Goal: Task Accomplishment & Management: Manage account settings

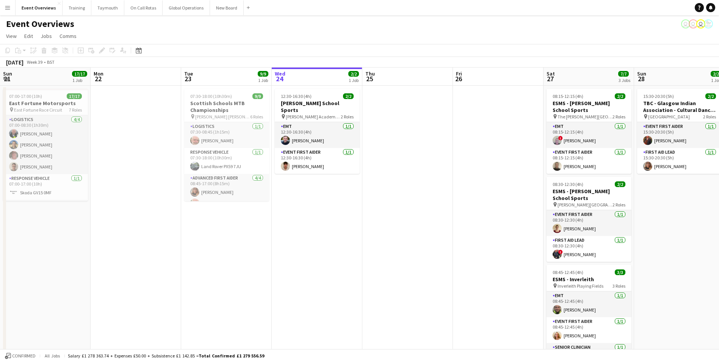
scroll to position [0, 181]
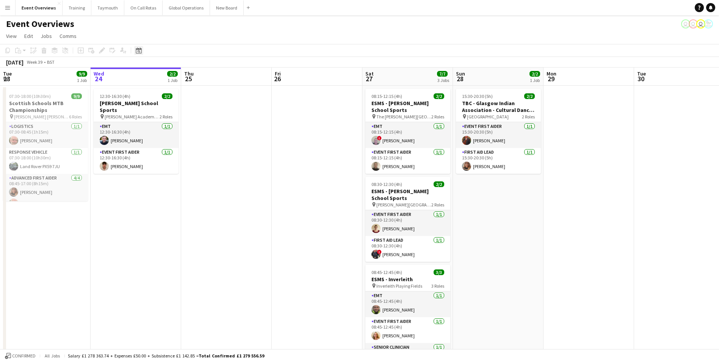
click at [138, 52] on icon "Date picker" at bounding box center [139, 50] width 6 height 6
click at [187, 76] on span "Previous month" at bounding box center [184, 76] width 15 height 15
click at [190, 117] on span "9" at bounding box center [190, 117] width 9 height 9
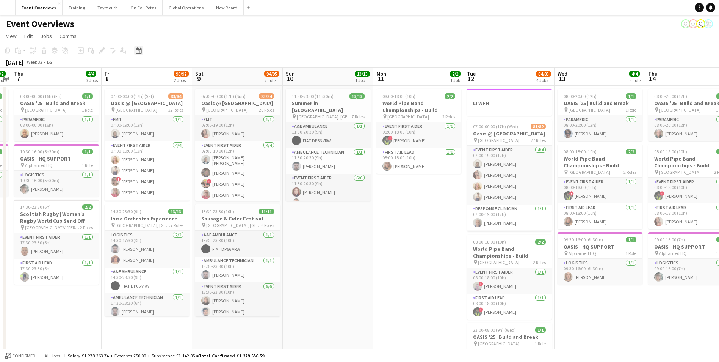
click at [137, 50] on icon "Date picker" at bounding box center [139, 50] width 6 height 6
click at [202, 75] on span "Next month" at bounding box center [200, 76] width 15 height 15
click at [162, 143] on span "24" at bounding box center [160, 145] width 9 height 9
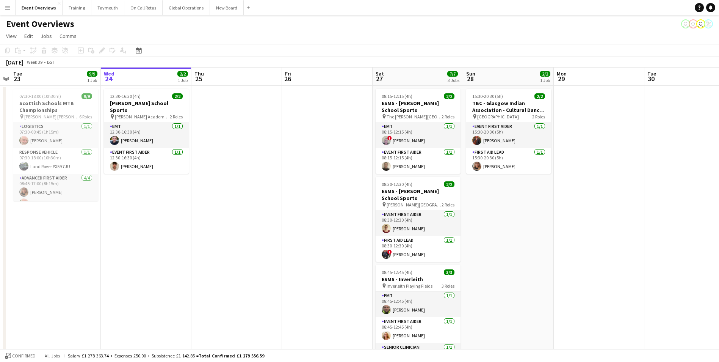
scroll to position [0, 155]
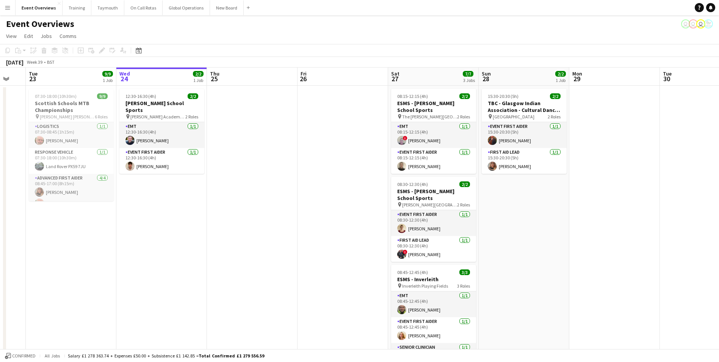
drag, startPoint x: 291, startPoint y: 243, endPoint x: 215, endPoint y: 260, distance: 77.7
click at [215, 260] on app-calendar-viewport "Sun 21 17/17 1 Job Mon 22 Tue 23 9/9 1 Job Wed 24 2/2 1 Job Thu 25 Fri 26 Sat 2…" at bounding box center [359, 287] width 719 height 441
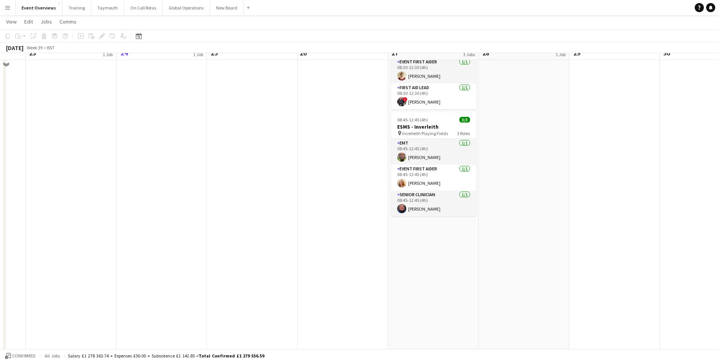
scroll to position [0, 0]
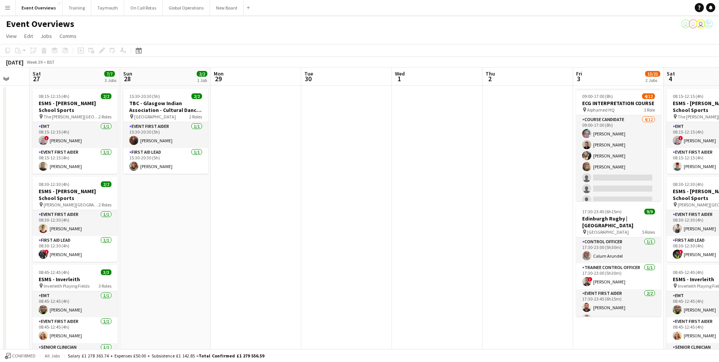
drag, startPoint x: 511, startPoint y: 226, endPoint x: 152, endPoint y: 234, distance: 359.5
click at [152, 234] on app-calendar-viewport "Wed 24 2/2 1 Job Thu 25 Fri 26 Sat 27 7/7 3 Jobs Sun 28 2/2 1 Job Mon 29 Tue 30…" at bounding box center [359, 358] width 719 height 583
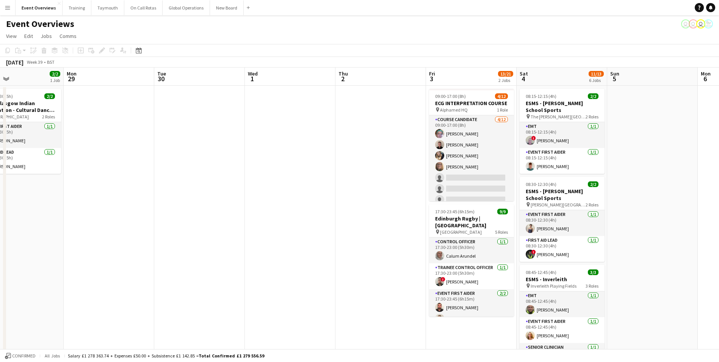
drag, startPoint x: 391, startPoint y: 234, endPoint x: 244, endPoint y: 237, distance: 147.1
click at [244, 237] on app-calendar-viewport "Thu 25 Fri 26 Sat 27 7/7 3 Jobs Sun 28 2/2 1 Job Mon 29 Tue 30 Wed 1 Thu 2 Fri …" at bounding box center [359, 358] width 719 height 583
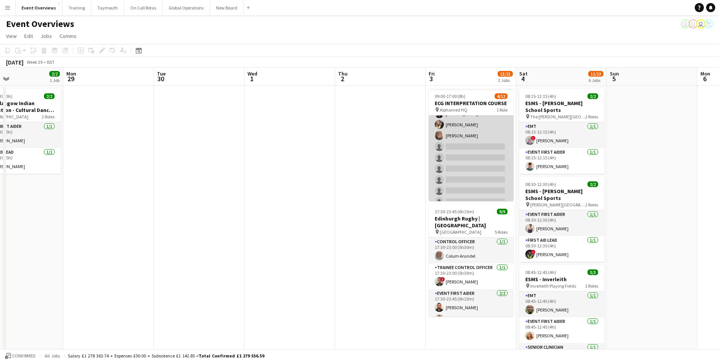
scroll to position [0, 0]
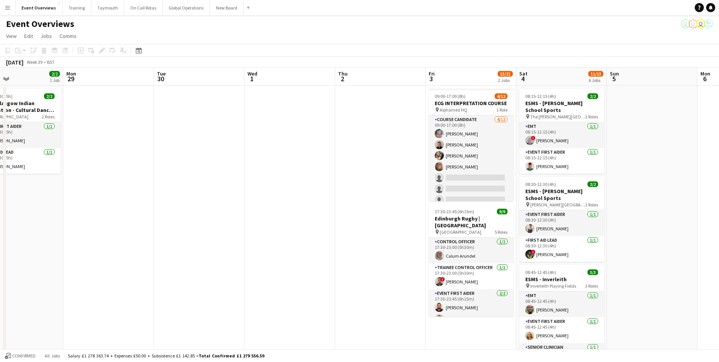
click at [375, 269] on app-date-cell at bounding box center [380, 368] width 91 height 565
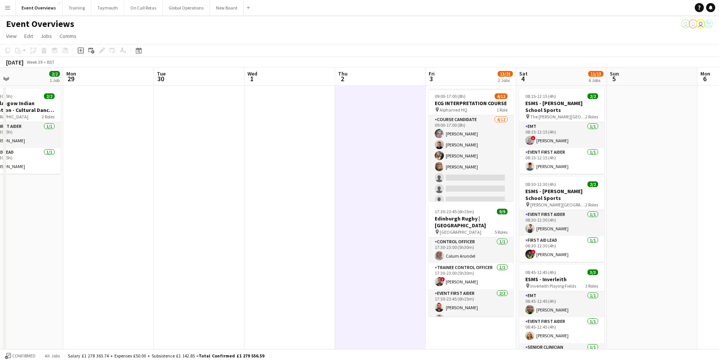
click at [446, 339] on app-date-cell "09:00-17:00 (8h) 4/12 ECG INTERPRETATION COURSE pin Alphamed HQ 1 Role Course C…" at bounding box center [471, 368] width 91 height 565
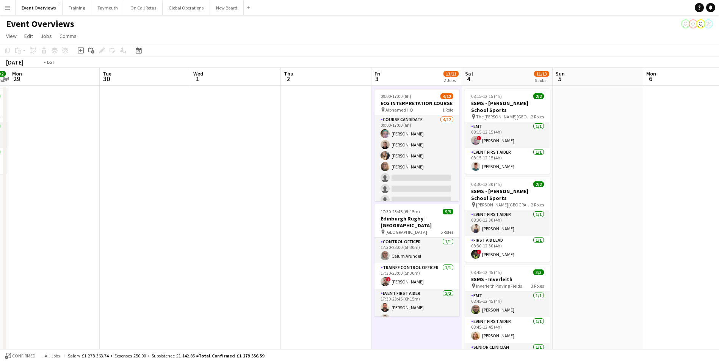
drag, startPoint x: 309, startPoint y: 293, endPoint x: 187, endPoint y: 290, distance: 122.5
click at [187, 290] on app-calendar-viewport "Fri 26 Sat 27 7/7 3 Jobs Sun 28 2/2 1 Job Mon 29 Tue 30 Wed 1 Thu 2 Fri 3 13/21…" at bounding box center [359, 358] width 719 height 583
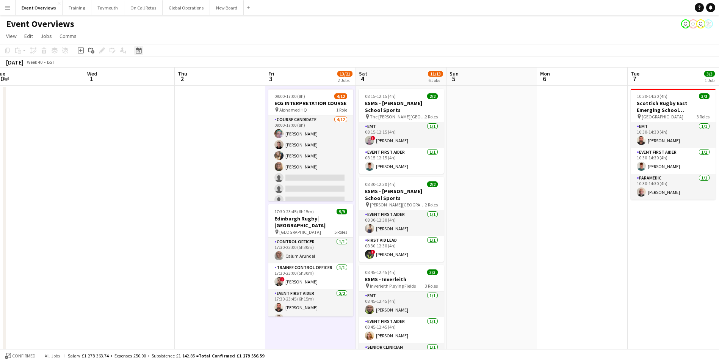
click at [138, 54] on div "Date picker" at bounding box center [138, 50] width 9 height 9
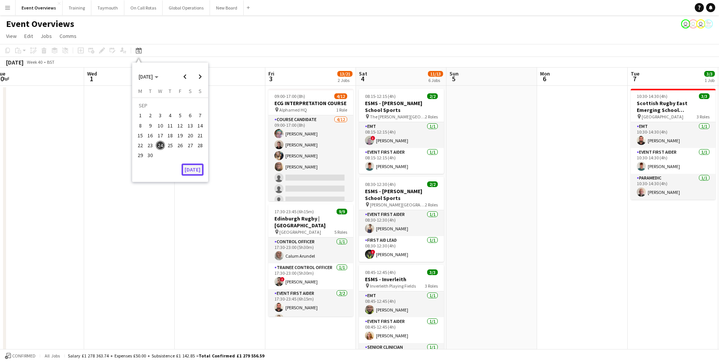
click at [192, 169] on button "[DATE]" at bounding box center [193, 169] width 22 height 12
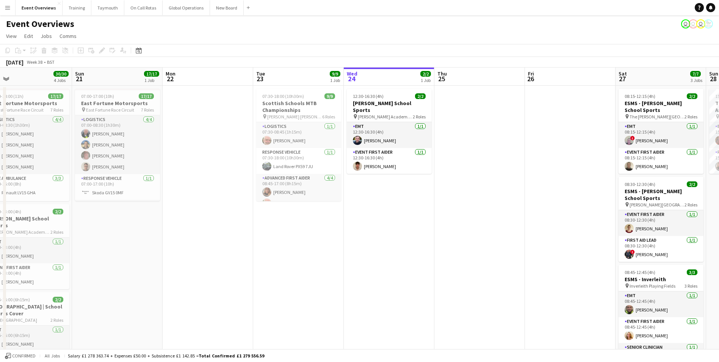
scroll to position [0, 180]
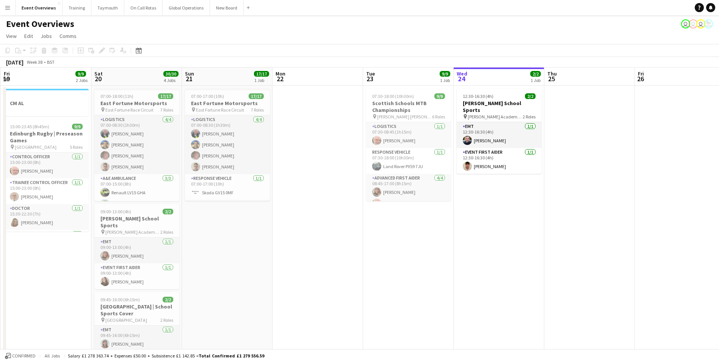
drag, startPoint x: 255, startPoint y: 259, endPoint x: 406, endPoint y: 242, distance: 152.2
click at [406, 242] on app-calendar-viewport "Wed 17 Thu 18 Fri 19 9/9 2 Jobs Sat 20 30/30 4 Jobs Sun 21 17/17 1 Job Mon 22 T…" at bounding box center [359, 358] width 719 height 583
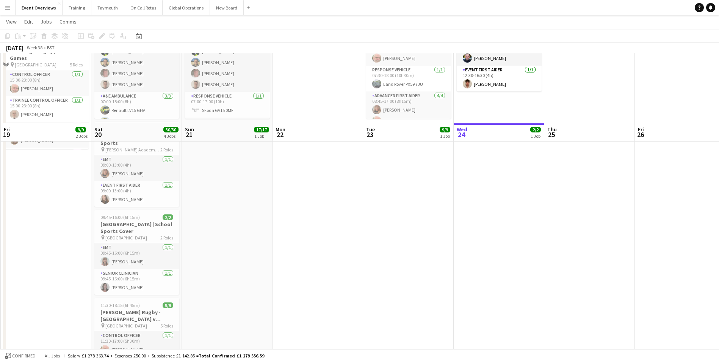
scroll to position [0, 0]
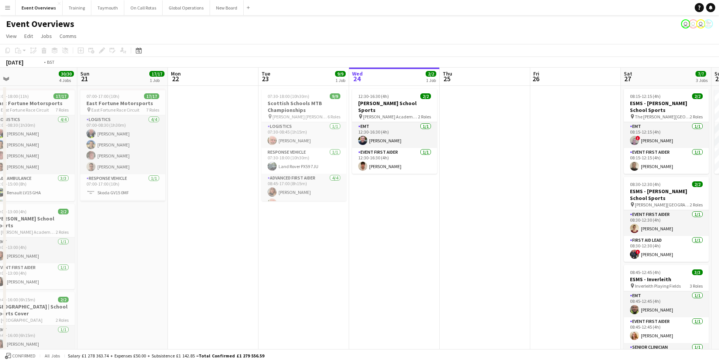
drag, startPoint x: 480, startPoint y: 306, endPoint x: 70, endPoint y: 313, distance: 410.2
click at [70, 314] on app-calendar-viewport "Wed 17 Thu 18 Fri 19 9/9 2 Jobs Sat 20 30/30 4 Jobs Sun 21 17/17 1 Job Mon 22 T…" at bounding box center [359, 358] width 719 height 583
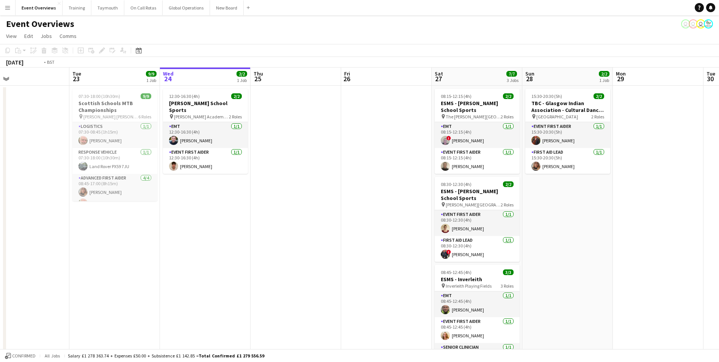
scroll to position [0, 163]
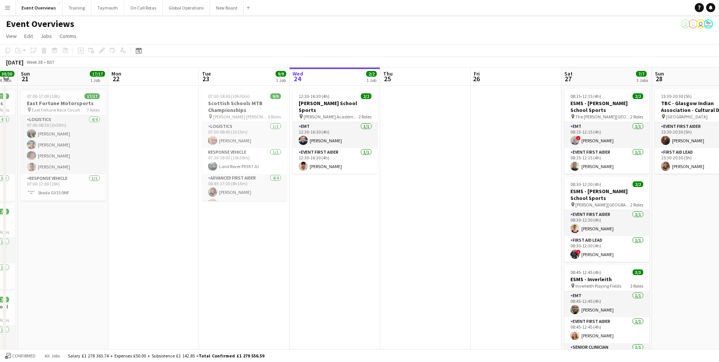
drag, startPoint x: 151, startPoint y: 210, endPoint x: 397, endPoint y: 181, distance: 247.8
click at [397, 181] on app-calendar-viewport "Fri 19 9/9 2 Jobs Sat 20 30/30 4 Jobs Sun 21 17/17 1 Job Mon 22 Tue 23 9/9 1 Jo…" at bounding box center [359, 358] width 719 height 583
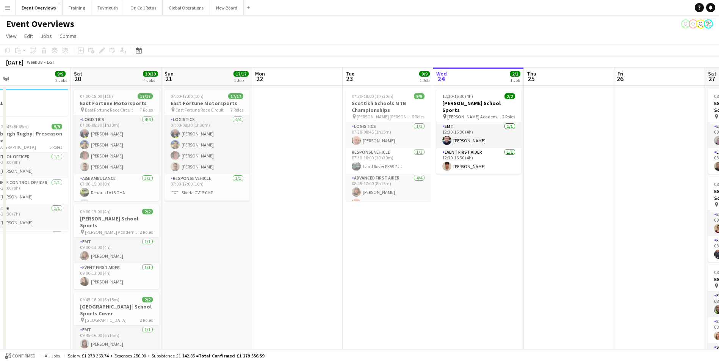
scroll to position [0, 180]
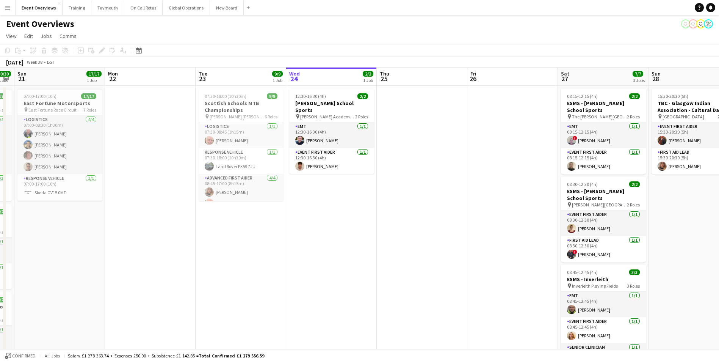
drag, startPoint x: 115, startPoint y: 257, endPoint x: 67, endPoint y: 257, distance: 48.2
click at [67, 257] on app-calendar-viewport "Thu 18 Fri 19 9/9 2 Jobs Sat 20 30/30 4 Jobs Sun 21 17/17 1 Job Mon 22 Tue 23 9…" at bounding box center [359, 358] width 719 height 583
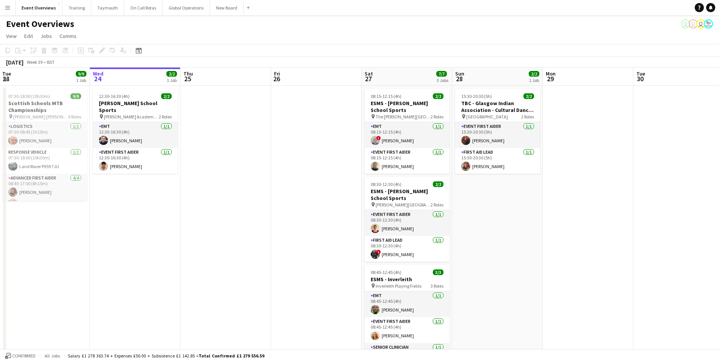
drag, startPoint x: 245, startPoint y: 248, endPoint x: 46, endPoint y: 253, distance: 199.1
click at [0, 252] on html "Menu Boards Boards Boards All jobs Status Workforce Workforce My Workforce Recr…" at bounding box center [359, 332] width 719 height 664
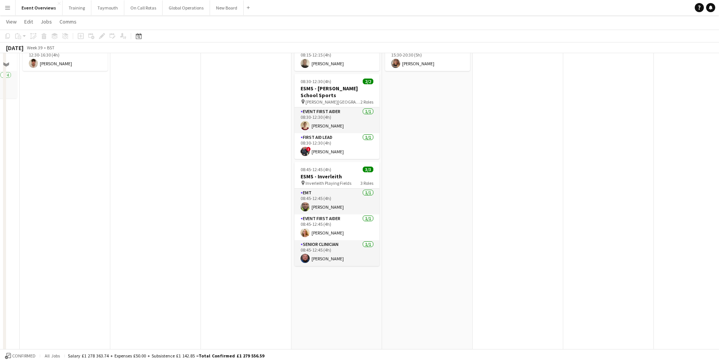
scroll to position [0, 0]
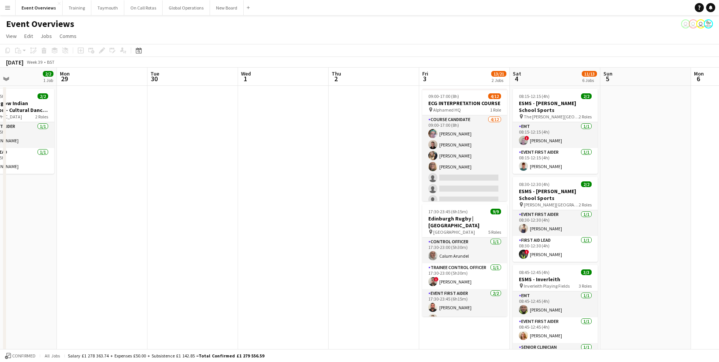
drag, startPoint x: 436, startPoint y: 244, endPoint x: 13, endPoint y: 259, distance: 423.0
click at [0, 260] on html "Menu Boards Boards Boards All jobs Status Workforce Workforce My Workforce Recr…" at bounding box center [359, 332] width 719 height 664
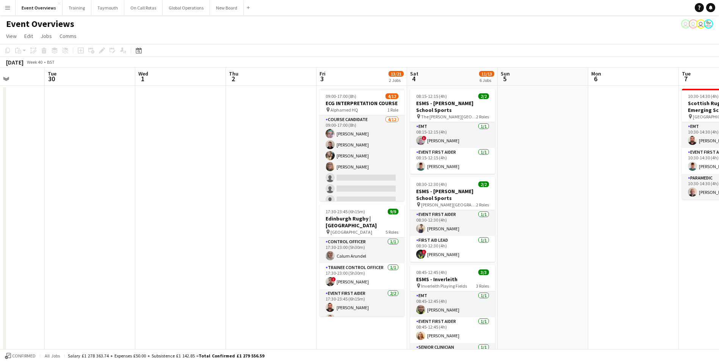
scroll to position [0, 306]
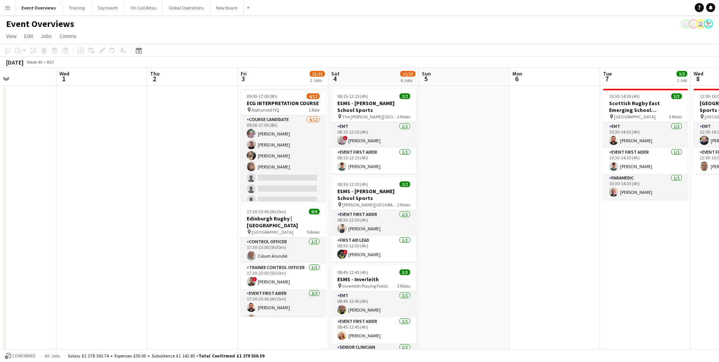
drag, startPoint x: 232, startPoint y: 239, endPoint x: 67, endPoint y: 238, distance: 164.5
click at [67, 238] on app-calendar-viewport "Sat 27 7/7 3 Jobs Sun 28 2/2 1 Job Mon 29 Tue 30 Wed 1 Thu 2 Fri 3 13/21 2 Jobs…" at bounding box center [359, 358] width 719 height 583
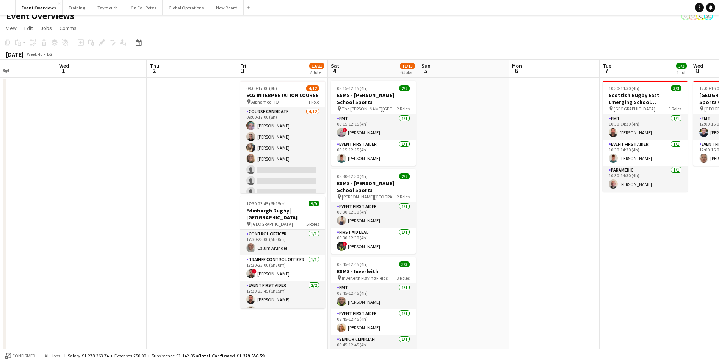
scroll to position [0, 0]
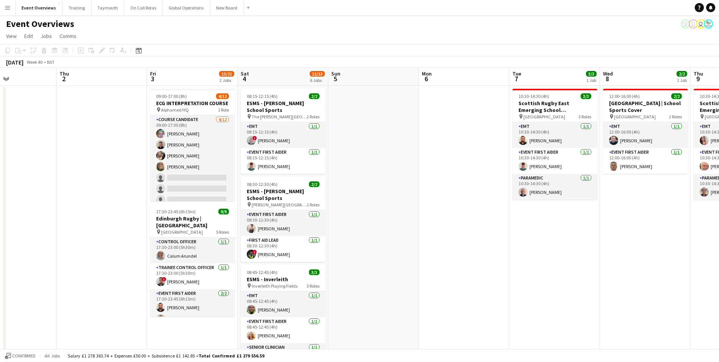
drag, startPoint x: 103, startPoint y: 254, endPoint x: -39, endPoint y: 254, distance: 141.4
click at [0, 254] on html "Menu Boards Boards Boards All jobs Status Workforce Workforce My Workforce Recr…" at bounding box center [359, 332] width 719 height 664
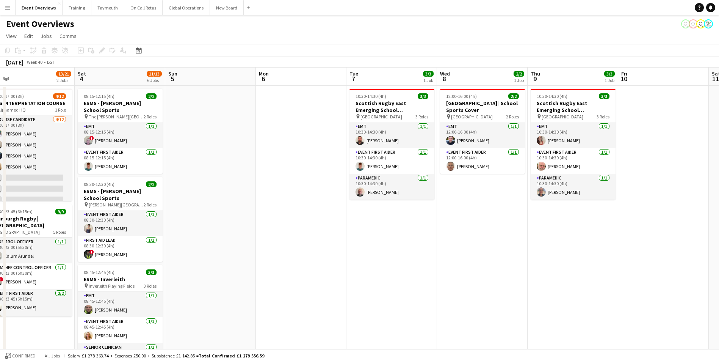
scroll to position [0, 275]
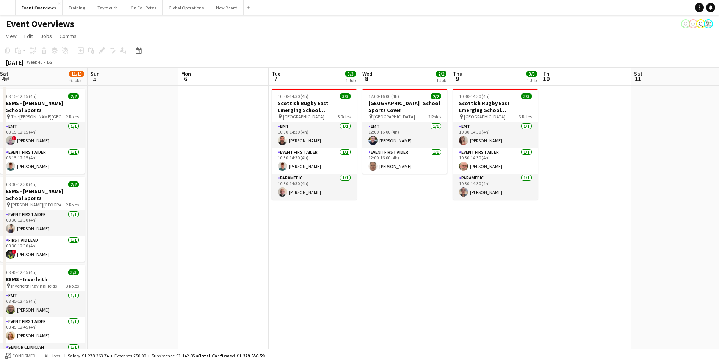
drag, startPoint x: 403, startPoint y: 240, endPoint x: 164, endPoint y: 251, distance: 238.7
click at [162, 251] on app-calendar-viewport "Wed 1 Thu 2 Fri 3 13/21 2 Jobs Sat 4 11/13 6 Jobs Sun 5 Mon 6 Tue 7 3/3 1 Job W…" at bounding box center [359, 358] width 719 height 583
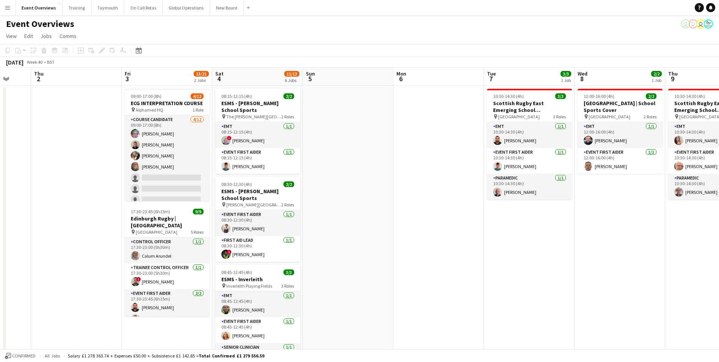
scroll to position [0, 198]
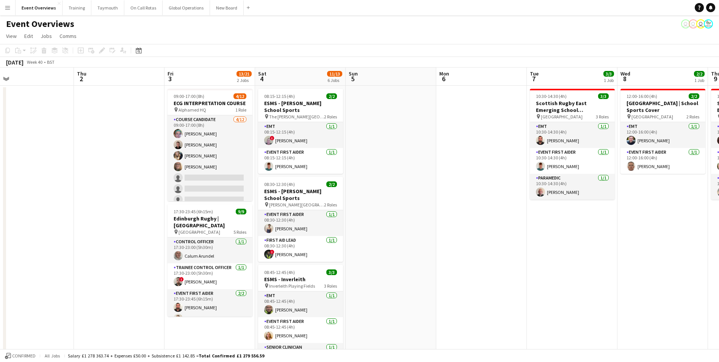
drag, startPoint x: 379, startPoint y: 259, endPoint x: 599, endPoint y: 225, distance: 223.2
click at [605, 225] on app-calendar-viewport "Mon 29 Tue 30 Wed 1 Thu 2 Fri 3 13/21 2 Jobs Sat 4 11/13 6 Jobs Sun 5 Mon 6 Tue…" at bounding box center [359, 358] width 719 height 583
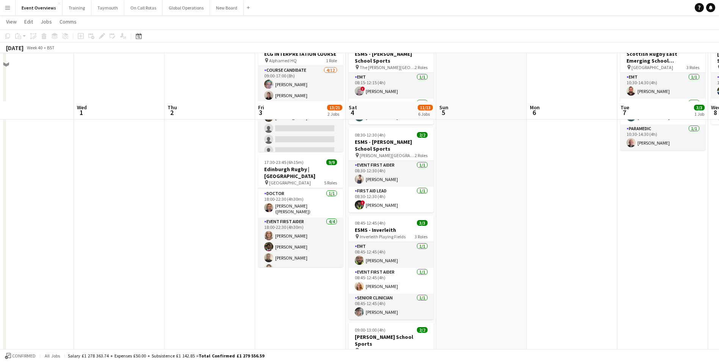
scroll to position [0, 0]
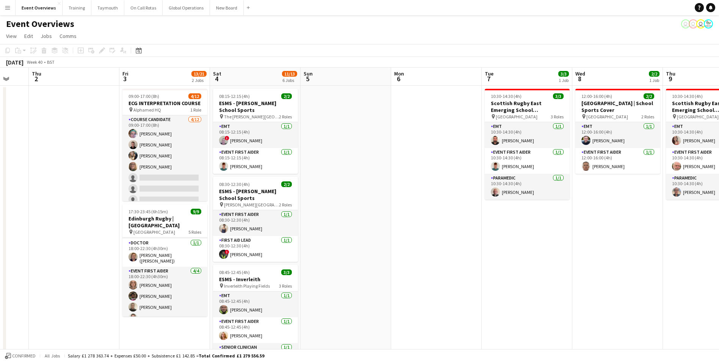
drag, startPoint x: 541, startPoint y: 232, endPoint x: 220, endPoint y: 261, distance: 321.6
click at [221, 261] on app-calendar-viewport "Mon 29 Tue 30 Wed 1 Thu 2 Fri 3 13/21 2 Jobs Sat 4 11/13 6 Jobs Sun 5 Mon 6 Tue…" at bounding box center [359, 358] width 719 height 583
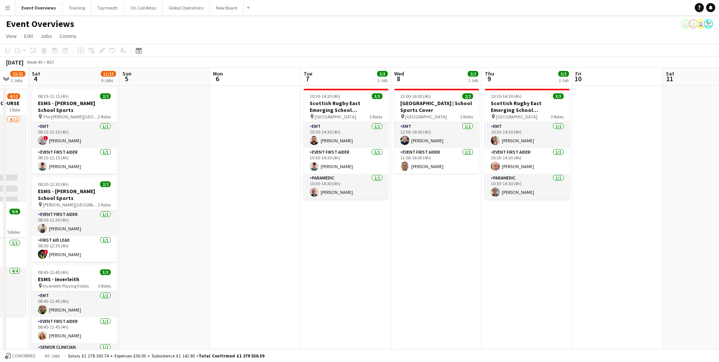
scroll to position [0, 246]
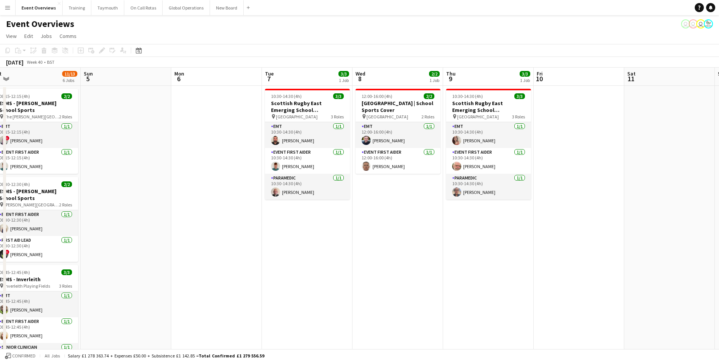
drag, startPoint x: 428, startPoint y: 260, endPoint x: 292, endPoint y: 275, distance: 136.2
click at [292, 275] on app-calendar-viewport "Wed 1 Thu 2 Fri 3 13/21 2 Jobs Sat 4 11/13 6 Jobs Sun 5 Mon 6 Tue 7 3/3 1 Job W…" at bounding box center [359, 358] width 719 height 583
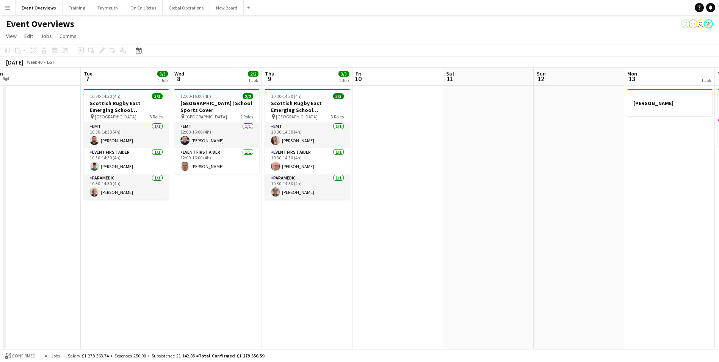
scroll to position [0, 222]
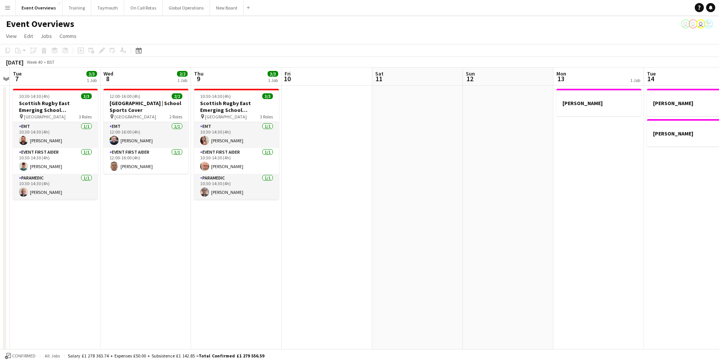
drag, startPoint x: 292, startPoint y: 275, endPoint x: 65, endPoint y: 285, distance: 227.3
click at [65, 284] on app-calendar-viewport "Sat 4 11/13 6 Jobs Sun 5 Mon 6 Tue 7 3/3 1 Job Wed 8 2/2 1 Job Thu 9 3/3 1 Job …" at bounding box center [359, 358] width 719 height 583
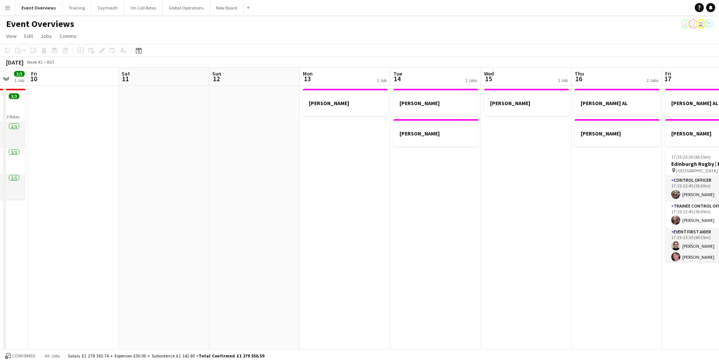
drag, startPoint x: 347, startPoint y: 275, endPoint x: 186, endPoint y: 277, distance: 161.1
click at [186, 277] on app-calendar-viewport "Tue 7 3/3 1 Job Wed 8 2/2 1 Job Thu 9 3/3 1 Job Fri 10 Sat 11 Sun 12 Mon 13 1 J…" at bounding box center [359, 358] width 719 height 583
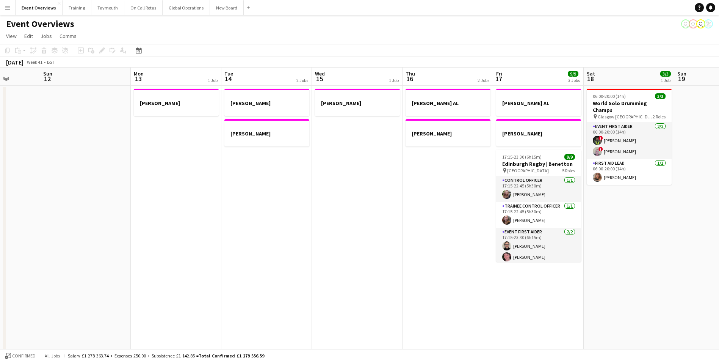
drag, startPoint x: 374, startPoint y: 259, endPoint x: 89, endPoint y: 273, distance: 285.0
click at [99, 273] on app-calendar-viewport "Thu 9 3/3 1 Job Fri 10 Sat 11 Sun 12 Mon 13 1 Job Tue 14 2 Jobs Wed 15 1 Job Th…" at bounding box center [359, 358] width 719 height 583
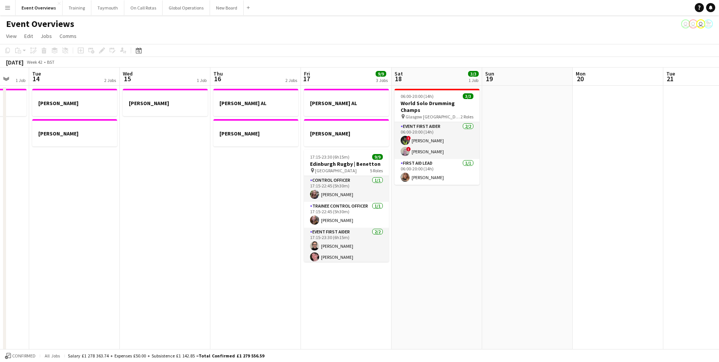
drag, startPoint x: 180, startPoint y: 266, endPoint x: 13, endPoint y: 260, distance: 167.3
click at [3, 259] on div "Sat 11 Sun 12 Mon 13 1 Job Tue 14 2 Jobs Wed 15 1 Job Thu 16 2 Jobs Fri 17 9/9 …" at bounding box center [359, 358] width 719 height 583
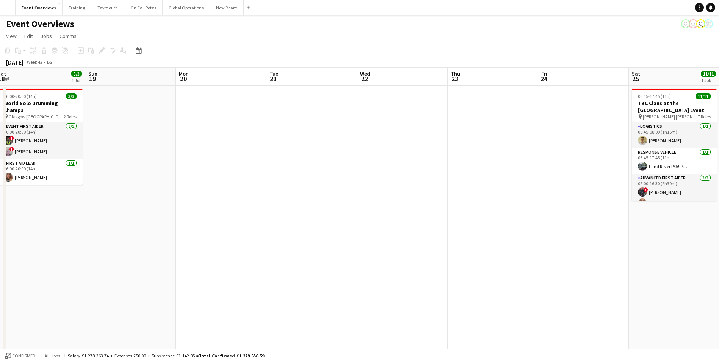
drag, startPoint x: 408, startPoint y: 264, endPoint x: 139, endPoint y: 274, distance: 268.6
click at [97, 278] on app-calendar-viewport "Wed 15 1 Job Thu 16 2 Jobs Fri 17 9/9 3 Jobs Sat 18 3/3 1 Job Sun 19 Mon 20 Tue…" at bounding box center [359, 358] width 719 height 583
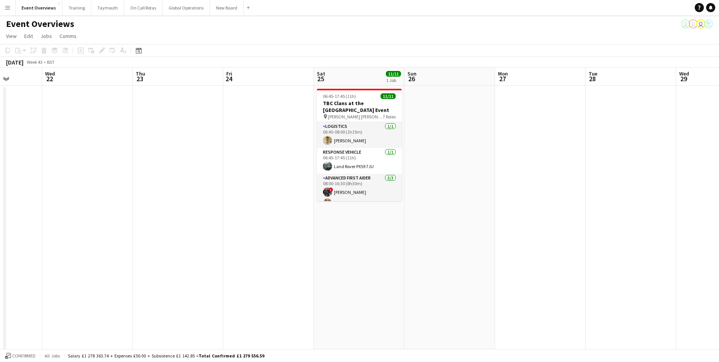
drag, startPoint x: 187, startPoint y: 267, endPoint x: 0, endPoint y: 267, distance: 186.9
click at [7, 267] on app-calendar-viewport "Sat 18 3/3 1 Job Sun 19 Mon 20 Tue 21 Wed 22 Thu 23 Fri 24 Sat 25 11/11 1 Job S…" at bounding box center [359, 358] width 719 height 583
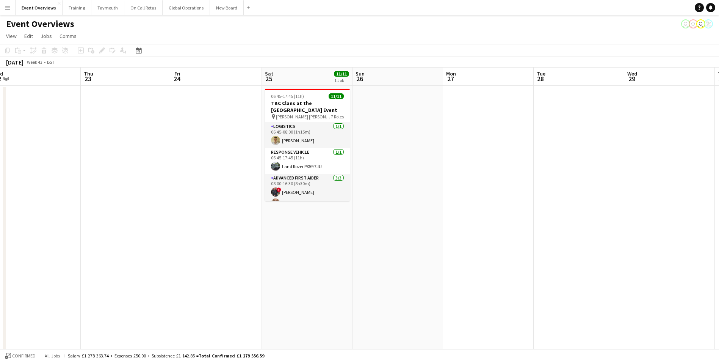
drag, startPoint x: 250, startPoint y: 259, endPoint x: -98, endPoint y: 267, distance: 347.7
click at [0, 267] on html "Menu Boards Boards Boards All jobs Status Workforce Workforce My Workforce Recr…" at bounding box center [359, 332] width 719 height 664
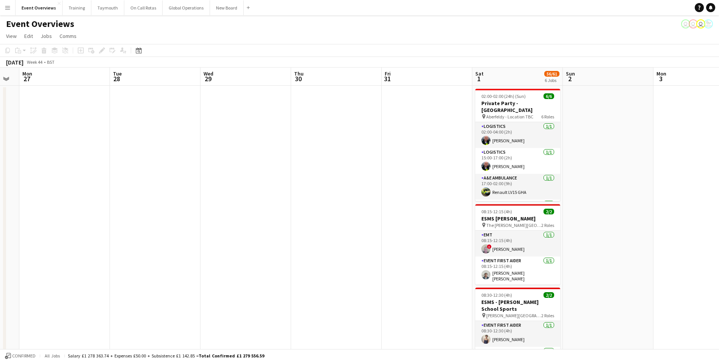
drag, startPoint x: 360, startPoint y: 273, endPoint x: -13, endPoint y: 270, distance: 372.3
click at [0, 270] on html "Menu Boards Boards Boards All jobs Status Workforce Workforce My Workforce Recr…" at bounding box center [359, 355] width 719 height 710
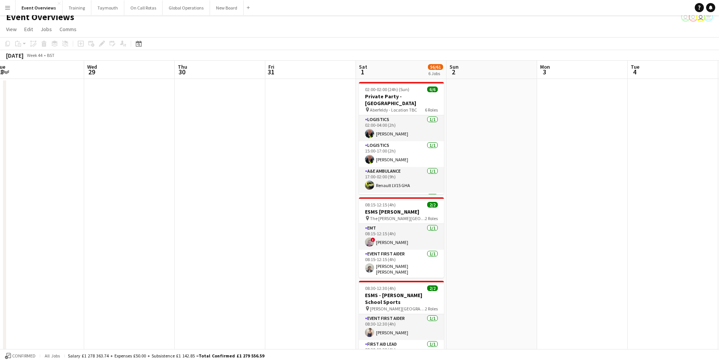
scroll to position [0, 0]
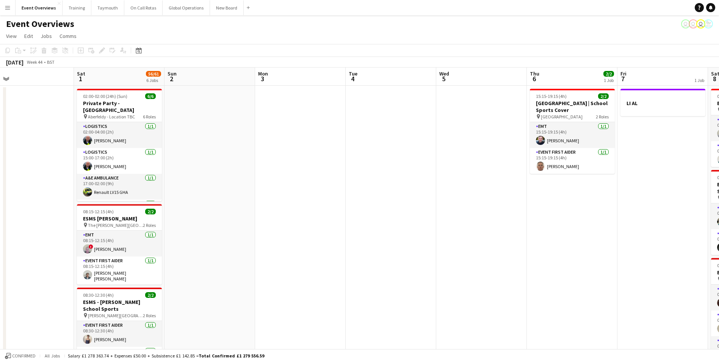
drag, startPoint x: 528, startPoint y: 180, endPoint x: 263, endPoint y: 182, distance: 265.0
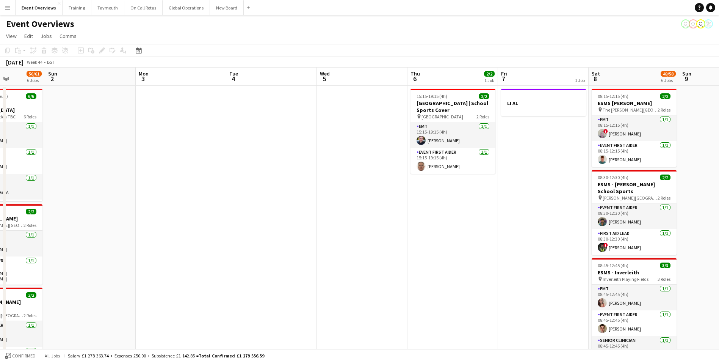
scroll to position [0, 296]
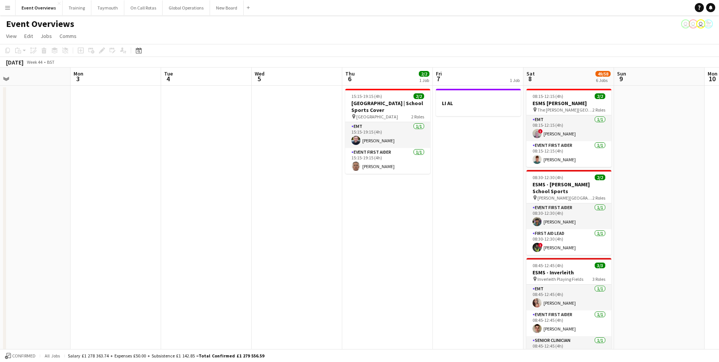
drag, startPoint x: 430, startPoint y: 176, endPoint x: 237, endPoint y: 183, distance: 192.7
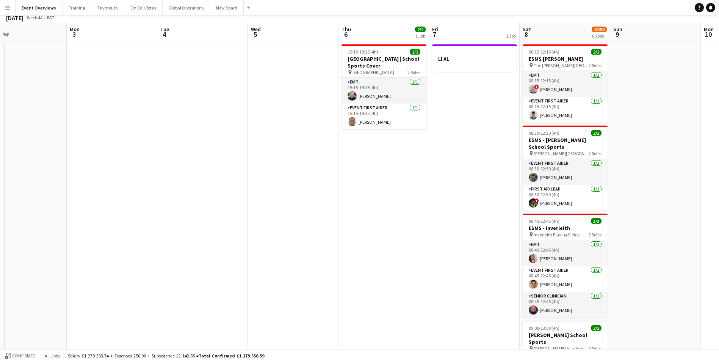
scroll to position [0, 0]
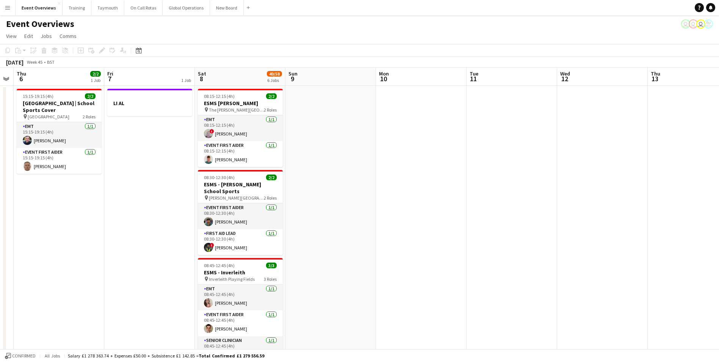
drag, startPoint x: 373, startPoint y: 259, endPoint x: 345, endPoint y: 249, distance: 29.9
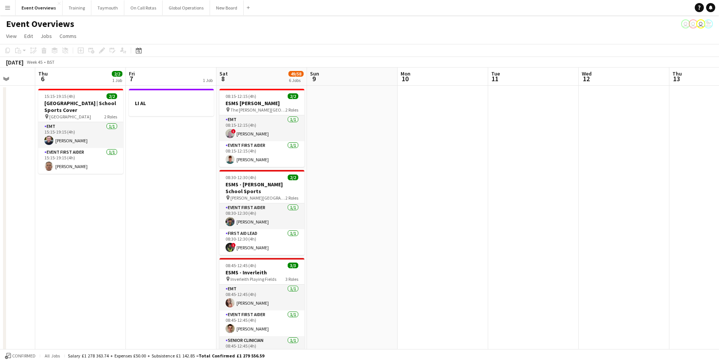
drag, startPoint x: 412, startPoint y: 249, endPoint x: 221, endPoint y: 253, distance: 191.5
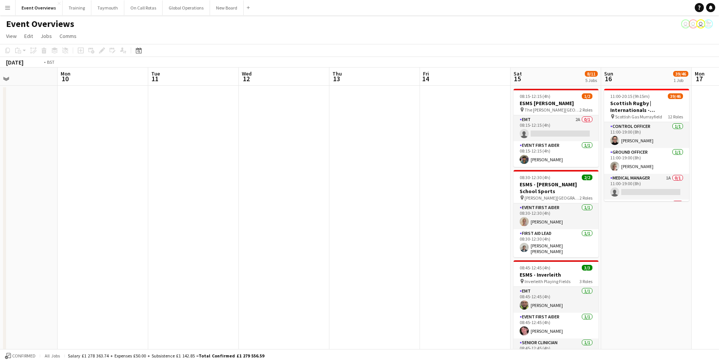
drag, startPoint x: 431, startPoint y: 242, endPoint x: 171, endPoint y: 249, distance: 260.5
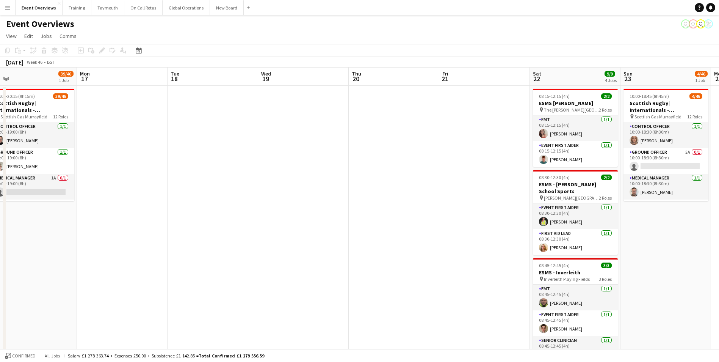
drag, startPoint x: 560, startPoint y: 241, endPoint x: 122, endPoint y: 255, distance: 438.1
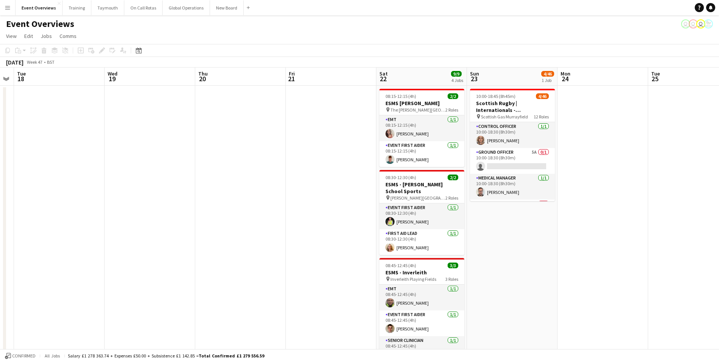
drag, startPoint x: 244, startPoint y: 248, endPoint x: 211, endPoint y: 248, distance: 33.0
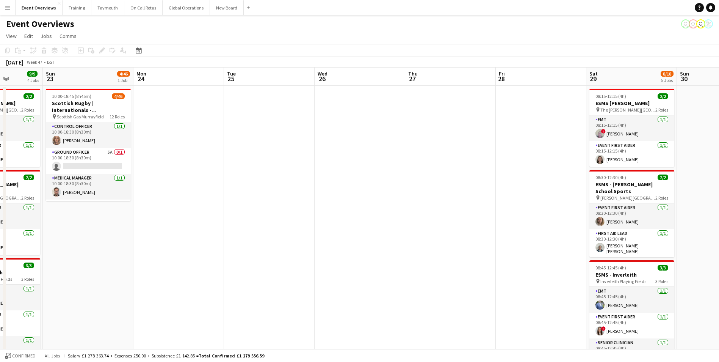
scroll to position [0, 251]
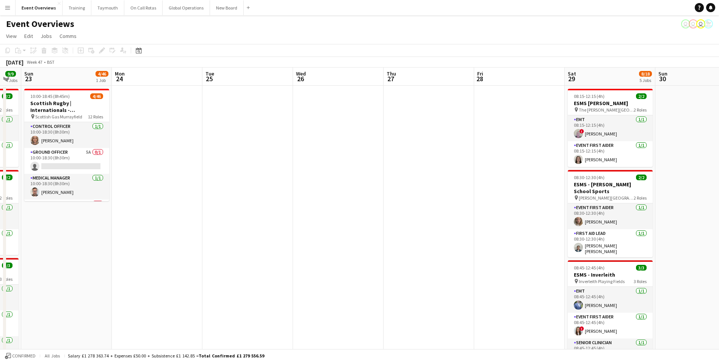
drag, startPoint x: 528, startPoint y: 249, endPoint x: 63, endPoint y: 269, distance: 465.6
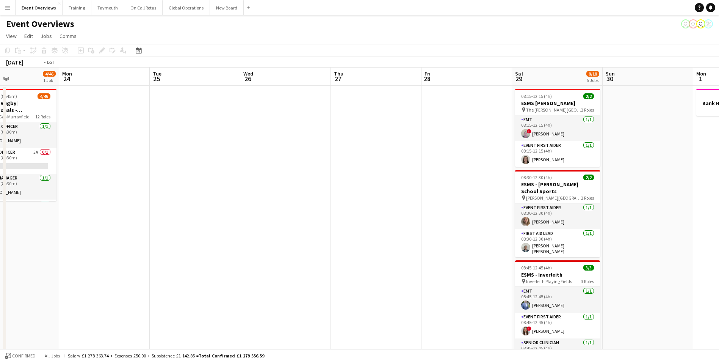
scroll to position [0, 297]
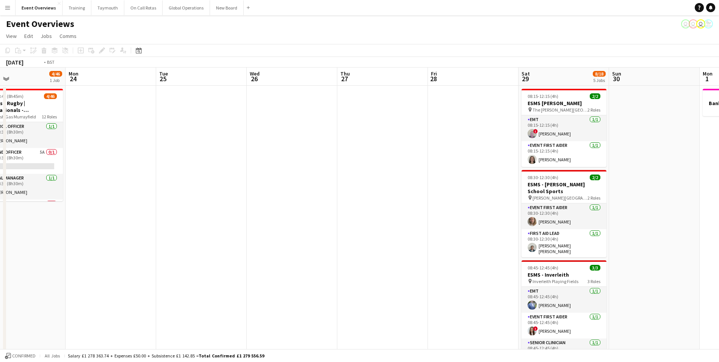
drag, startPoint x: 260, startPoint y: 254, endPoint x: 126, endPoint y: 259, distance: 133.9
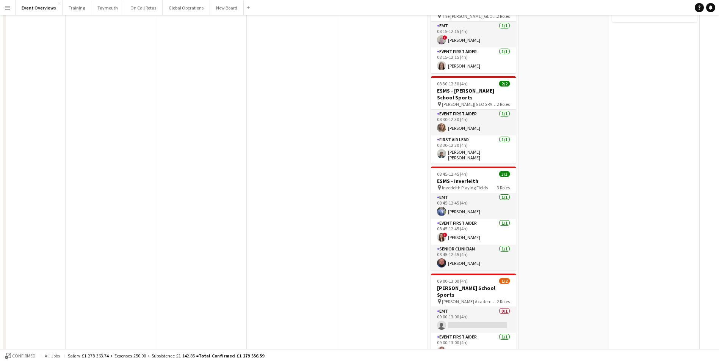
scroll to position [0, 0]
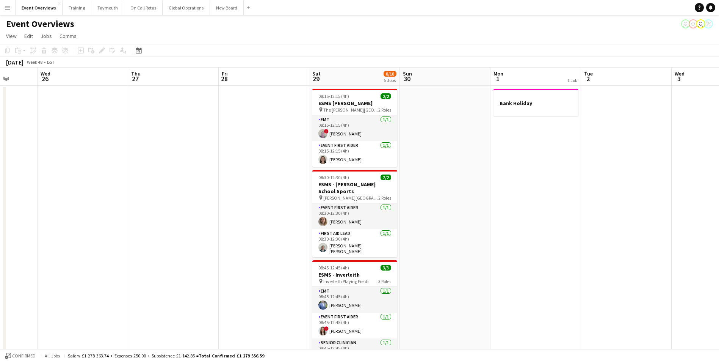
drag, startPoint x: 286, startPoint y: 231, endPoint x: 109, endPoint y: 235, distance: 177.1
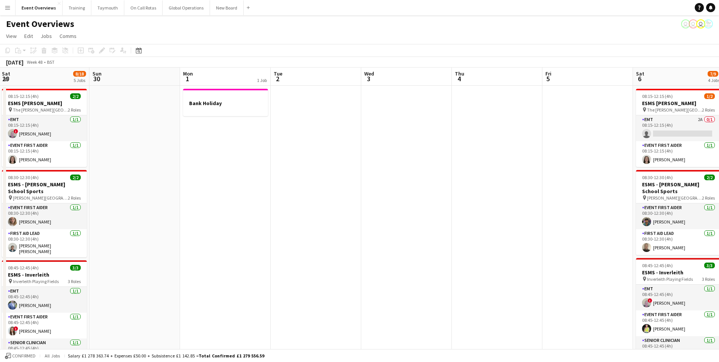
drag, startPoint x: 497, startPoint y: 201, endPoint x: 191, endPoint y: 223, distance: 306.3
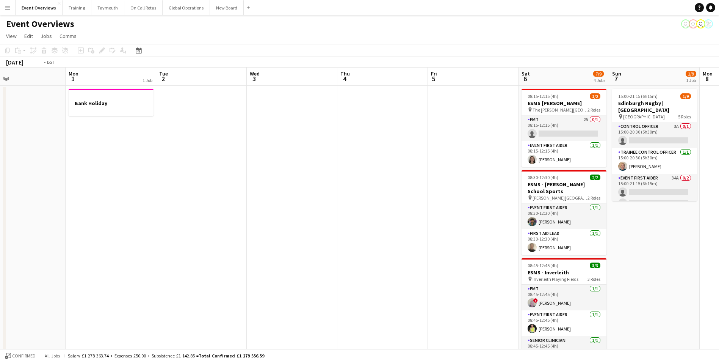
scroll to position [0, 265]
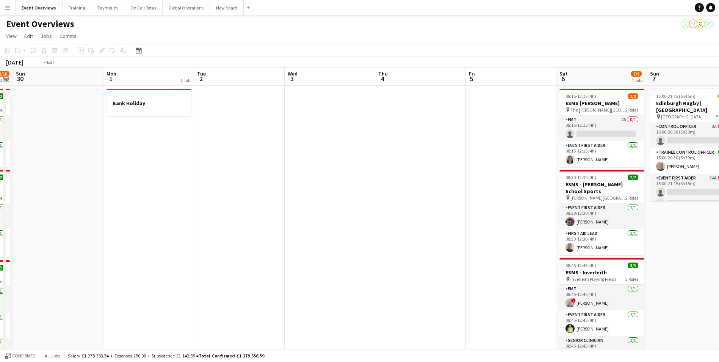
drag, startPoint x: 352, startPoint y: 205, endPoint x: 167, endPoint y: 215, distance: 184.9
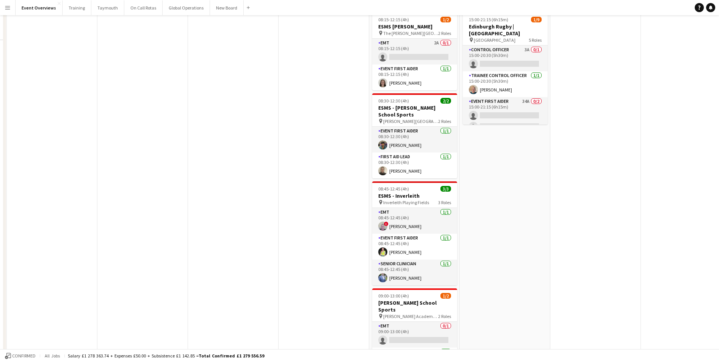
scroll to position [0, 0]
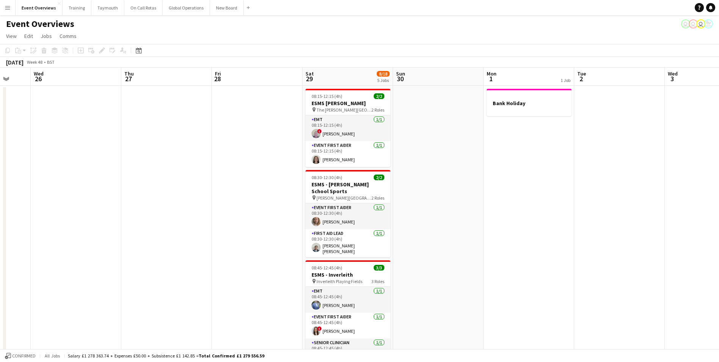
drag, startPoint x: 164, startPoint y: 252, endPoint x: 643, endPoint y: 223, distance: 479.3
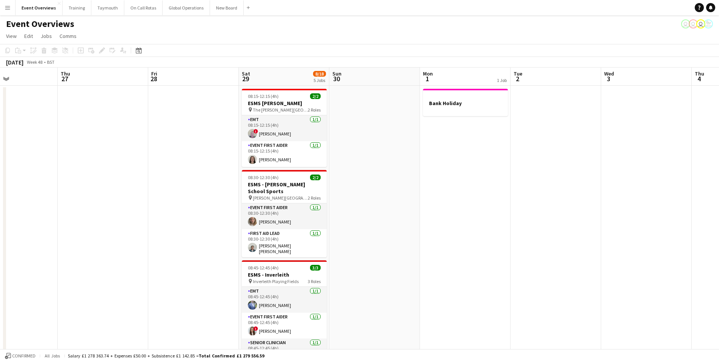
drag, startPoint x: 353, startPoint y: 273, endPoint x: 546, endPoint y: 244, distance: 195.9
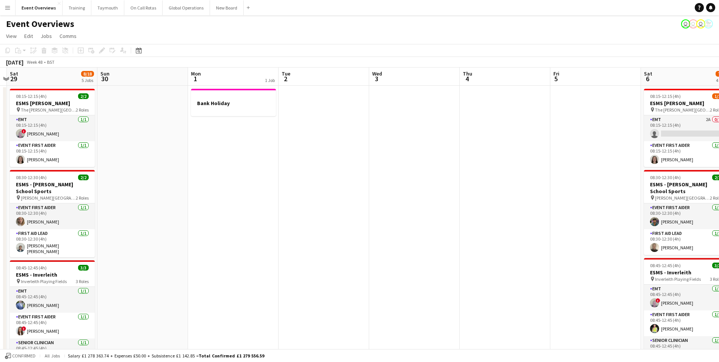
drag, startPoint x: 617, startPoint y: 195, endPoint x: 212, endPoint y: 219, distance: 406.0
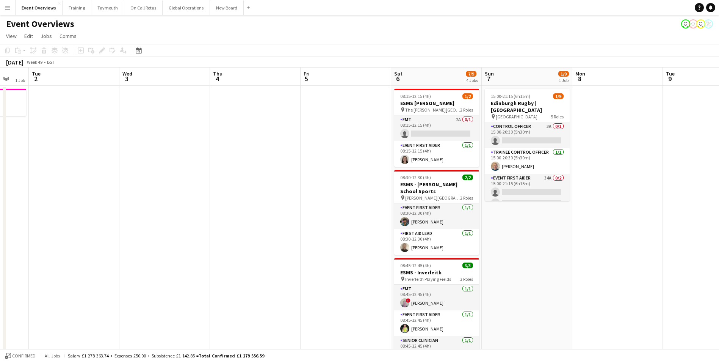
drag, startPoint x: 375, startPoint y: 213, endPoint x: 100, endPoint y: 227, distance: 275.6
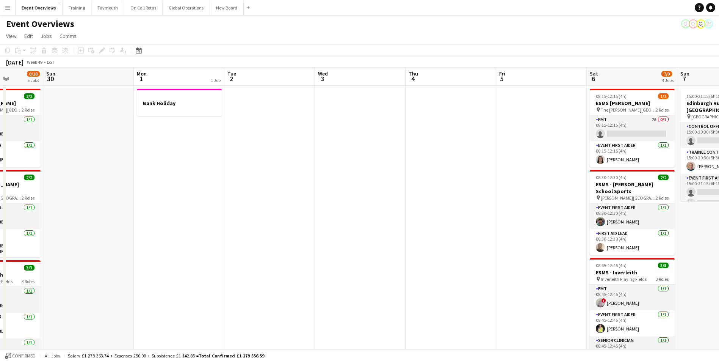
drag, startPoint x: 215, startPoint y: 285, endPoint x: 542, endPoint y: 248, distance: 328.9
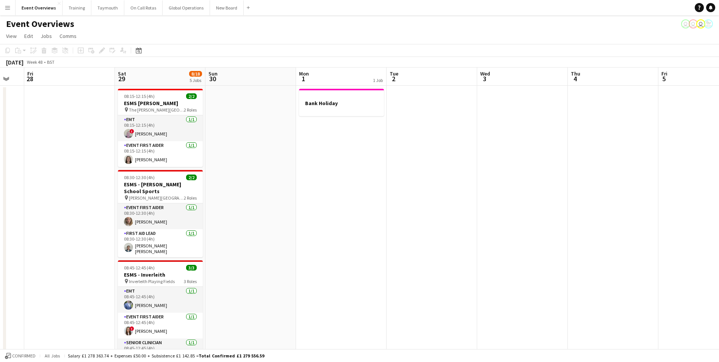
scroll to position [0, 234]
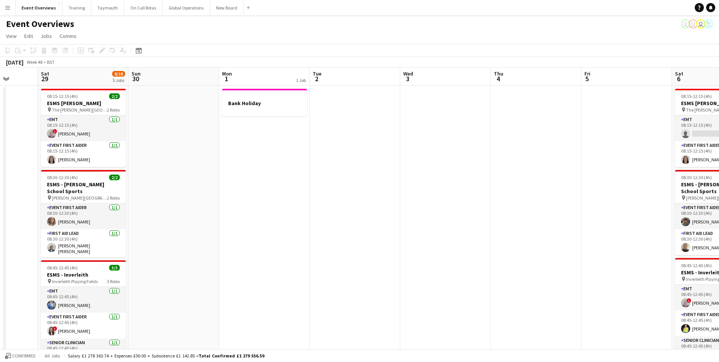
drag, startPoint x: 251, startPoint y: 268, endPoint x: 336, endPoint y: 258, distance: 85.9
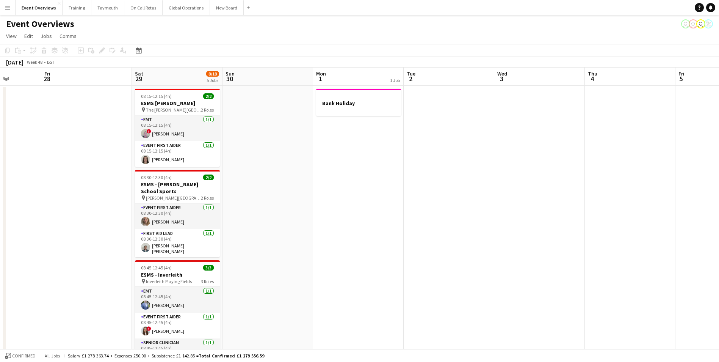
scroll to position [0, 212]
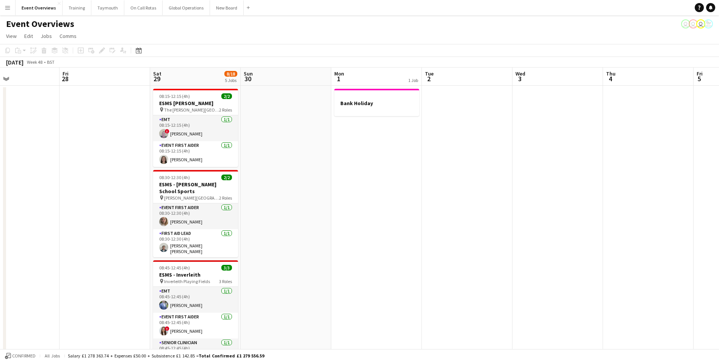
drag, startPoint x: 373, startPoint y: 234, endPoint x: 509, endPoint y: 215, distance: 137.4
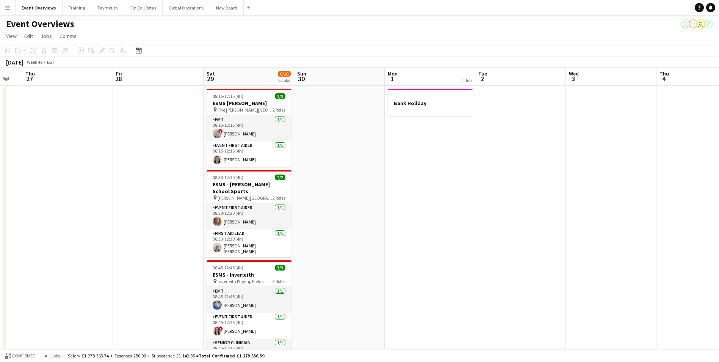
drag, startPoint x: 501, startPoint y: 221, endPoint x: 89, endPoint y: 227, distance: 411.4
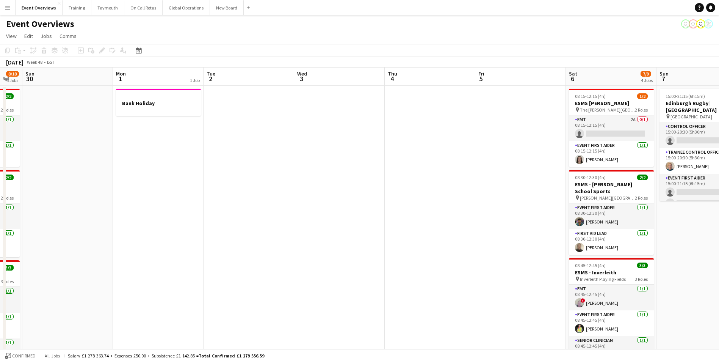
scroll to position [0, 260]
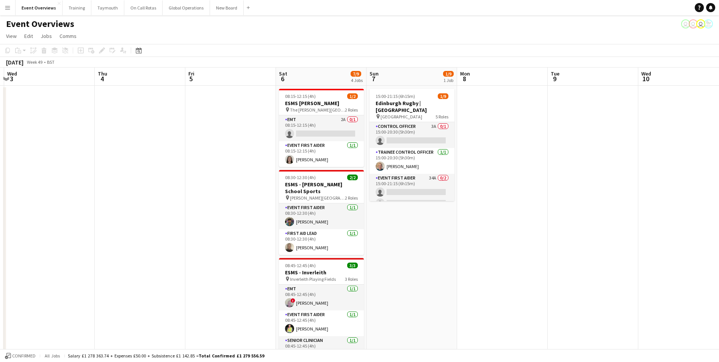
drag, startPoint x: 369, startPoint y: 208, endPoint x: 71, endPoint y: 227, distance: 298.6
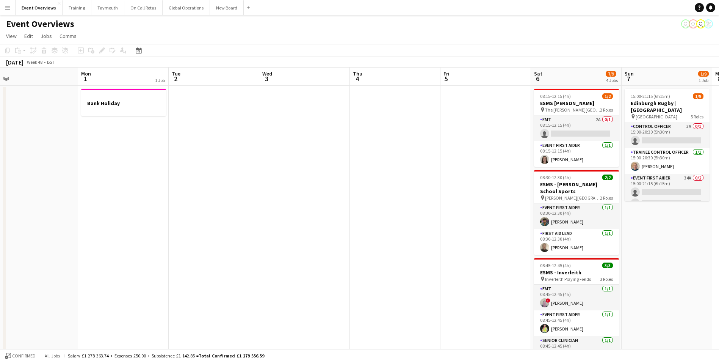
drag, startPoint x: 133, startPoint y: 272, endPoint x: 414, endPoint y: 248, distance: 282.3
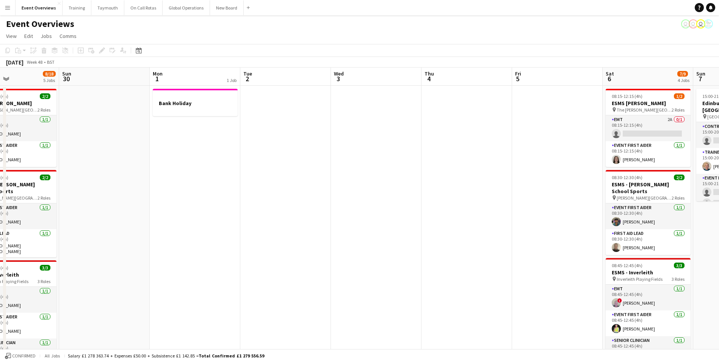
drag, startPoint x: 271, startPoint y: 256, endPoint x: 339, endPoint y: 249, distance: 68.9
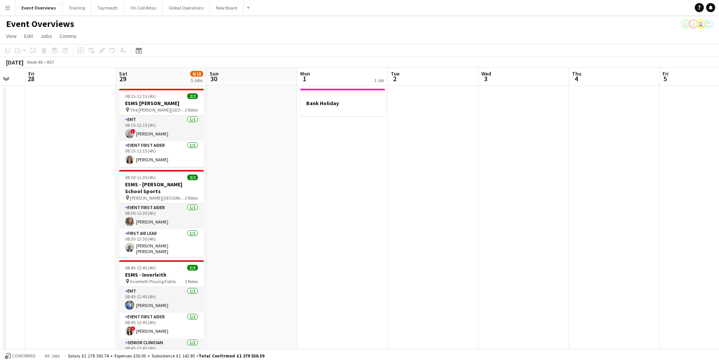
scroll to position [0, 208]
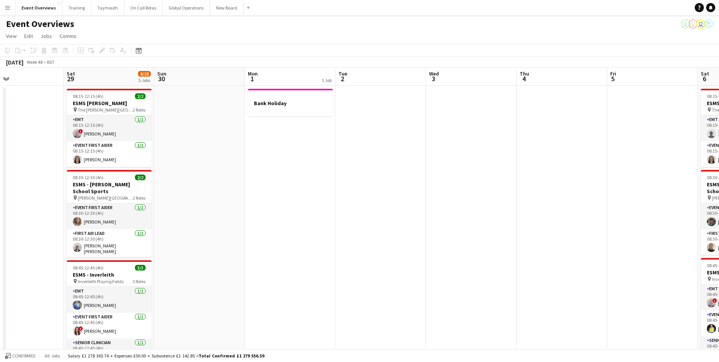
drag, startPoint x: 242, startPoint y: 260, endPoint x: 346, endPoint y: 248, distance: 105.3
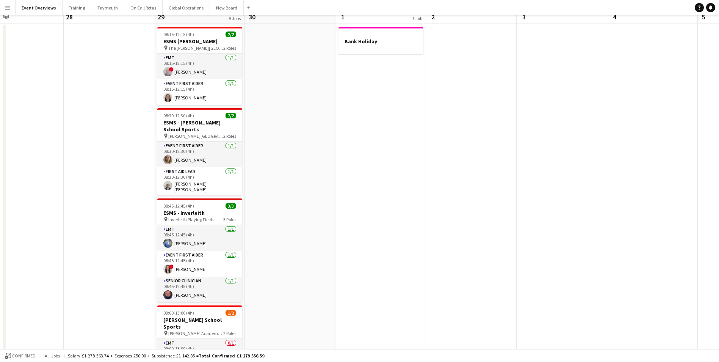
scroll to position [0, 0]
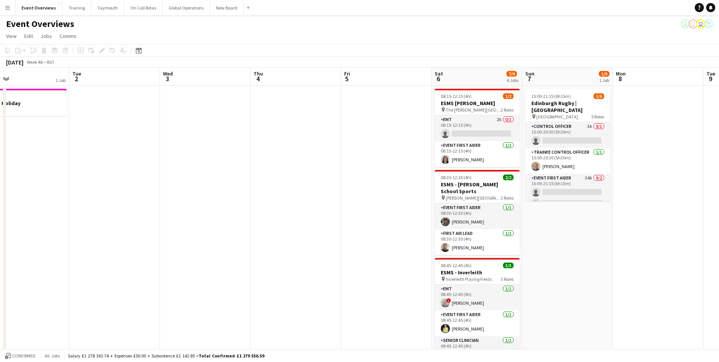
drag, startPoint x: 501, startPoint y: 230, endPoint x: 188, endPoint y: 247, distance: 313.6
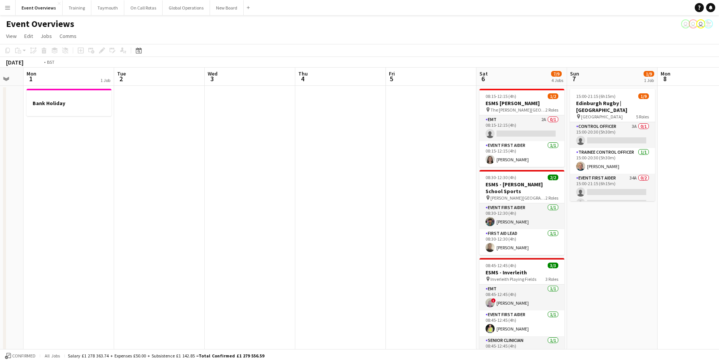
drag, startPoint x: 346, startPoint y: 227, endPoint x: 280, endPoint y: 231, distance: 66.8
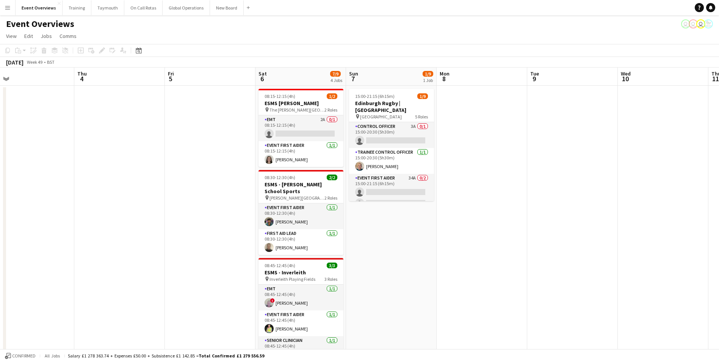
drag, startPoint x: 346, startPoint y: 238, endPoint x: 66, endPoint y: 241, distance: 280.2
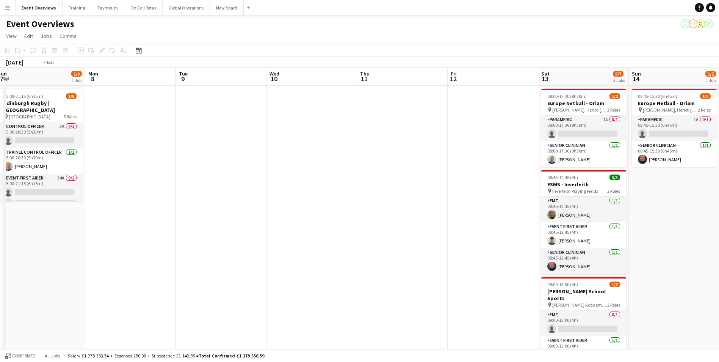
drag, startPoint x: 441, startPoint y: 232, endPoint x: 63, endPoint y: 254, distance: 378.2
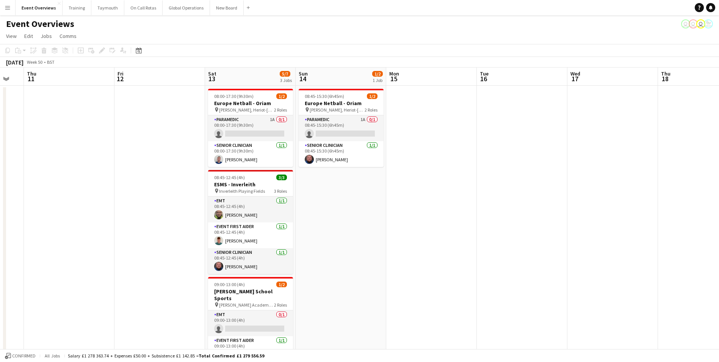
drag, startPoint x: 585, startPoint y: 218, endPoint x: 456, endPoint y: 209, distance: 129.9
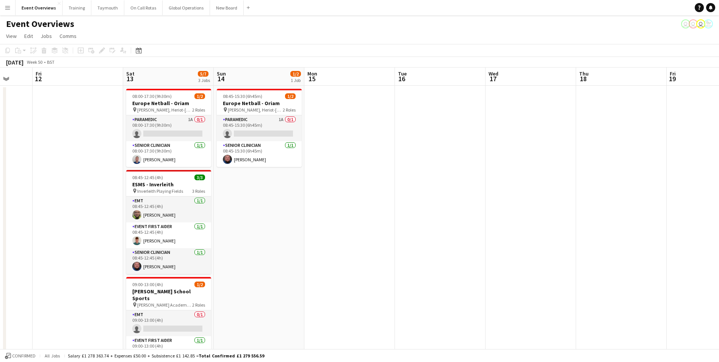
drag, startPoint x: 487, startPoint y: 207, endPoint x: 232, endPoint y: 211, distance: 255.2
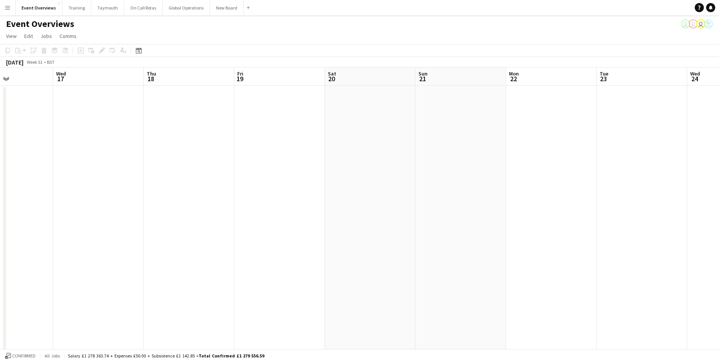
drag, startPoint x: 395, startPoint y: 191, endPoint x: 92, endPoint y: 199, distance: 302.6
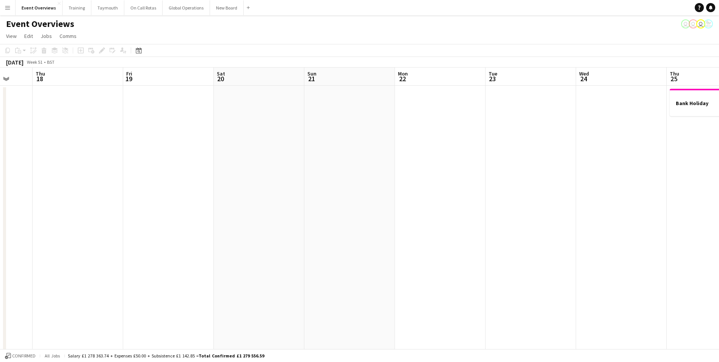
drag, startPoint x: 363, startPoint y: 177, endPoint x: 101, endPoint y: 185, distance: 262.1
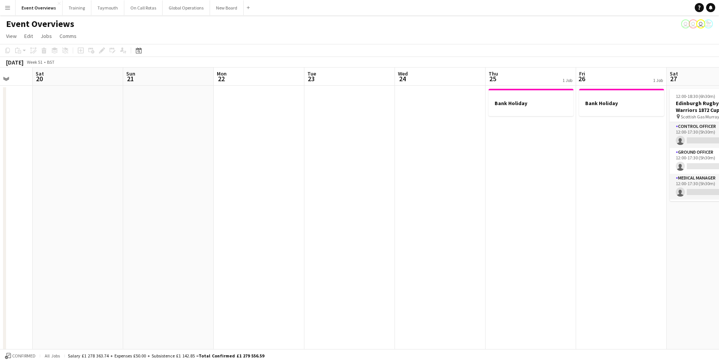
scroll to position [0, 271]
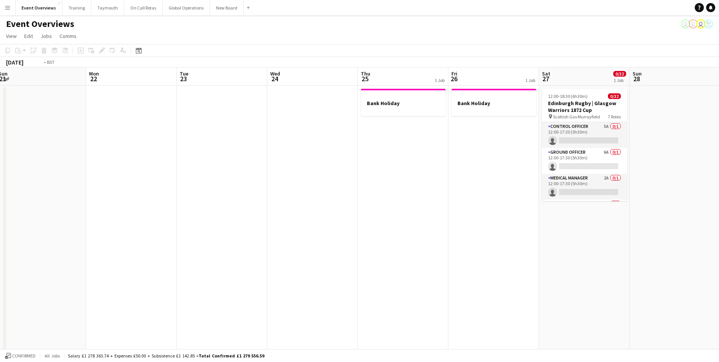
drag, startPoint x: 390, startPoint y: 173, endPoint x: 142, endPoint y: 187, distance: 248.7
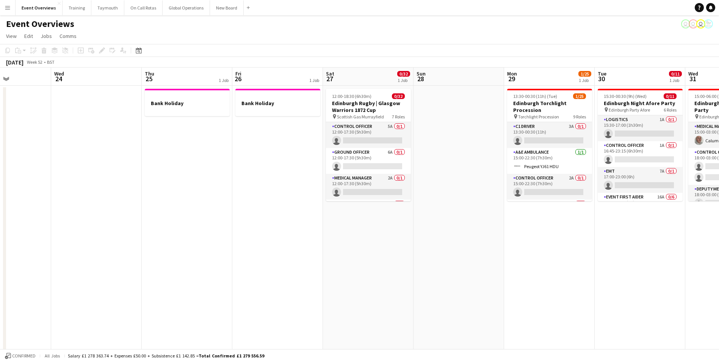
scroll to position [0, 302]
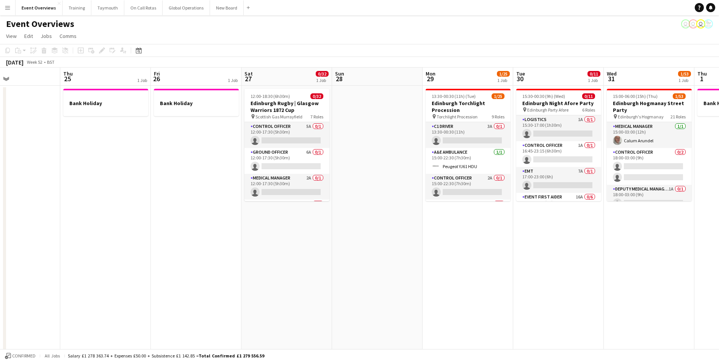
drag, startPoint x: 375, startPoint y: 256, endPoint x: 226, endPoint y: 259, distance: 149.0
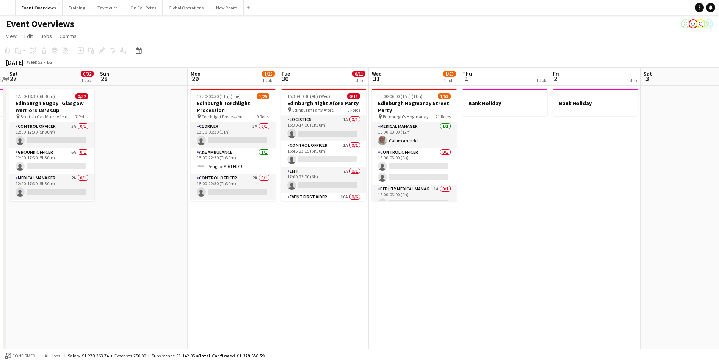
scroll to position [0, 268]
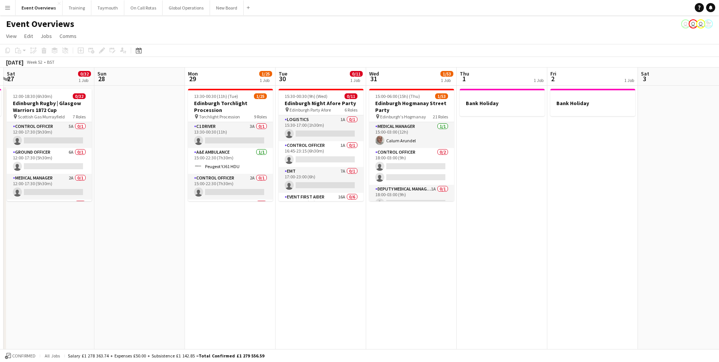
drag, startPoint x: 552, startPoint y: 267, endPoint x: 315, endPoint y: 276, distance: 237.8
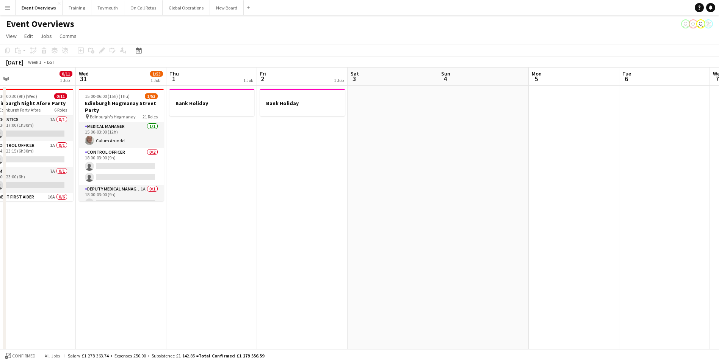
drag, startPoint x: 572, startPoint y: 209, endPoint x: 273, endPoint y: 221, distance: 299.4
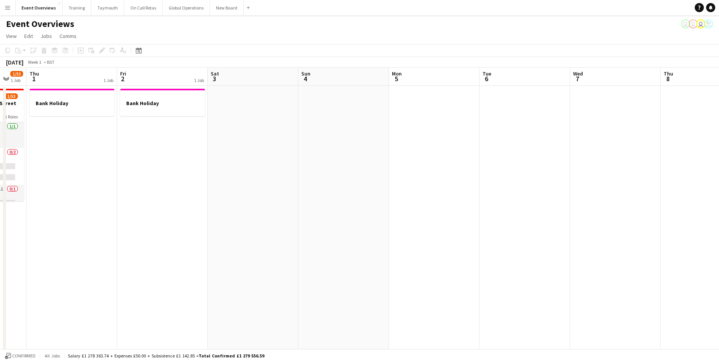
drag, startPoint x: 473, startPoint y: 209, endPoint x: 243, endPoint y: 215, distance: 229.8
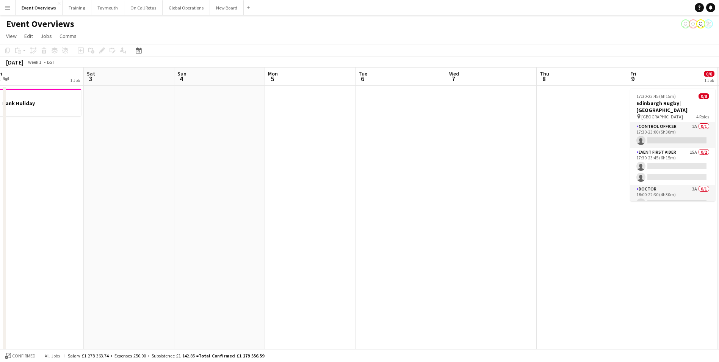
drag, startPoint x: 418, startPoint y: 201, endPoint x: 209, endPoint y: 208, distance: 209.0
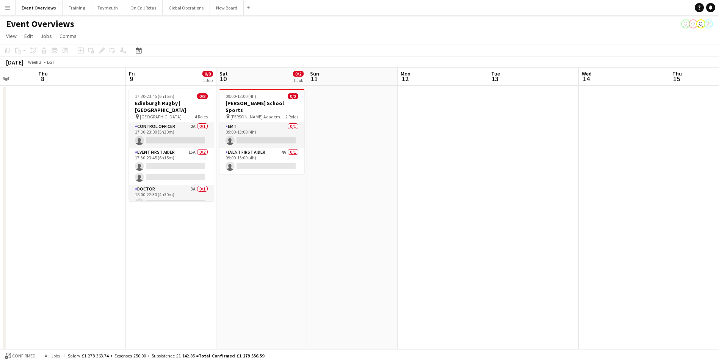
drag, startPoint x: 545, startPoint y: 248, endPoint x: 134, endPoint y: 271, distance: 411.6
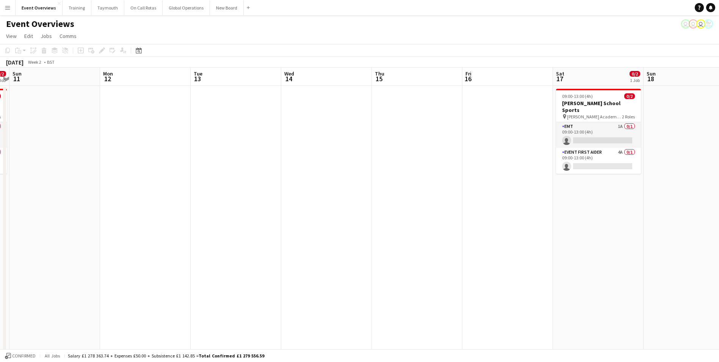
drag, startPoint x: 353, startPoint y: 257, endPoint x: 55, endPoint y: 267, distance: 298.9
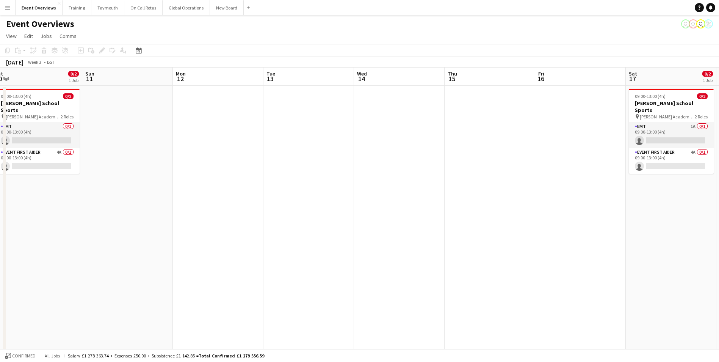
scroll to position [0, 187]
drag, startPoint x: 388, startPoint y: 251, endPoint x: 559, endPoint y: 235, distance: 171.3
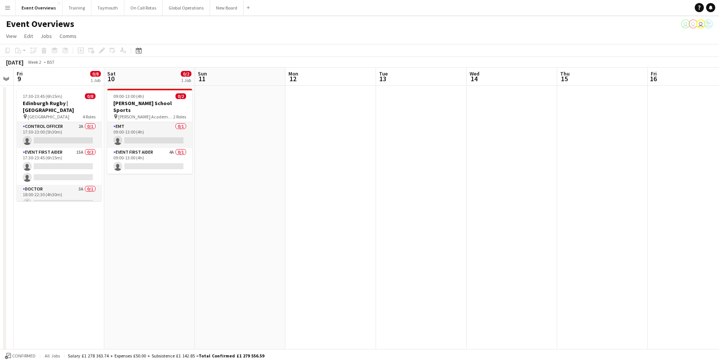
drag, startPoint x: 241, startPoint y: 251, endPoint x: 513, endPoint y: 229, distance: 272.0
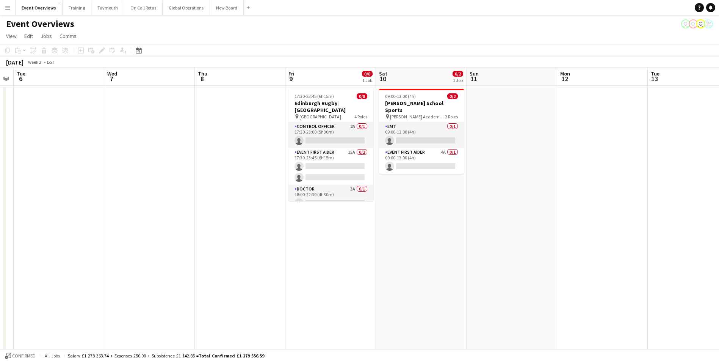
scroll to position [0, 159]
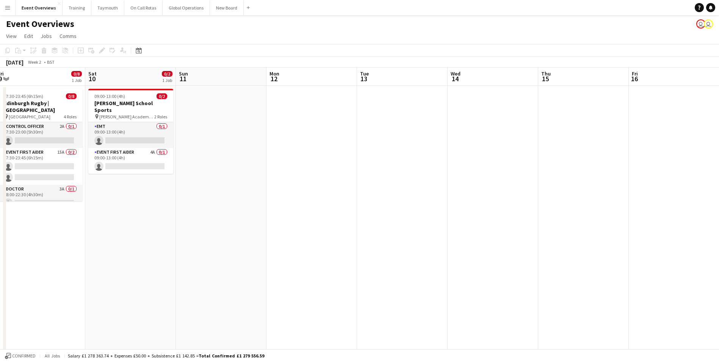
drag, startPoint x: 431, startPoint y: 240, endPoint x: 132, endPoint y: 262, distance: 299.9
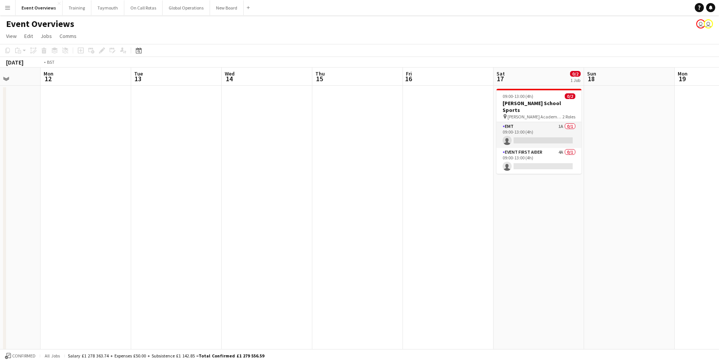
drag, startPoint x: 439, startPoint y: 215, endPoint x: 104, endPoint y: 234, distance: 335.3
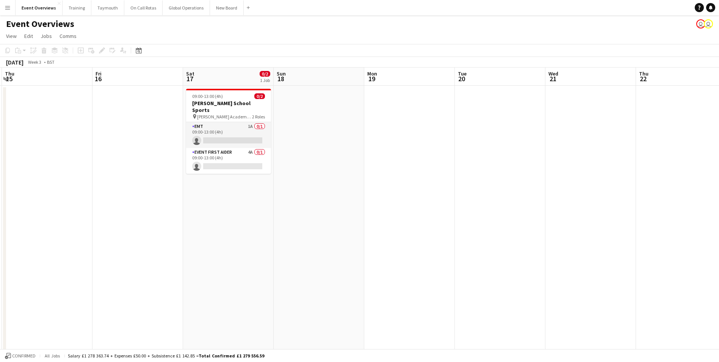
drag, startPoint x: 412, startPoint y: 230, endPoint x: 209, endPoint y: 240, distance: 203.1
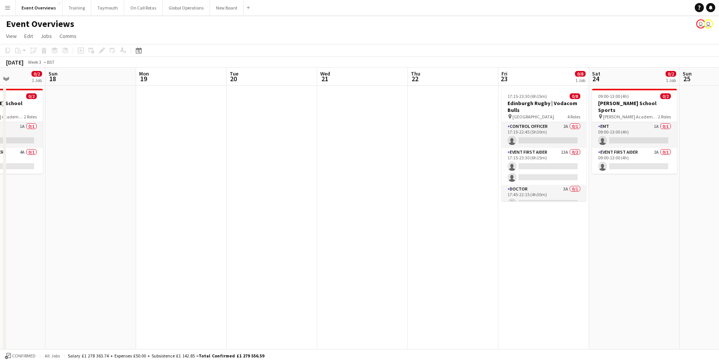
scroll to position [0, 269]
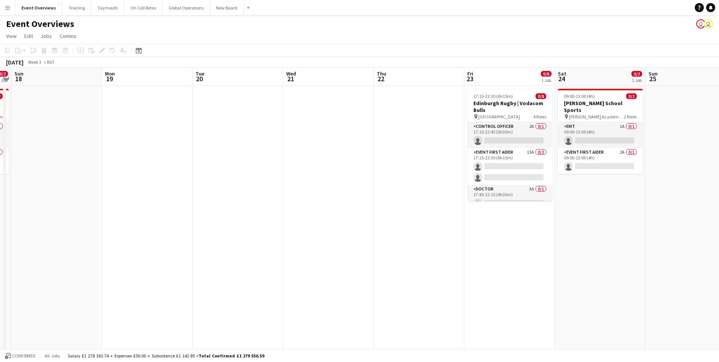
drag, startPoint x: 419, startPoint y: 233, endPoint x: 148, endPoint y: 249, distance: 271.2
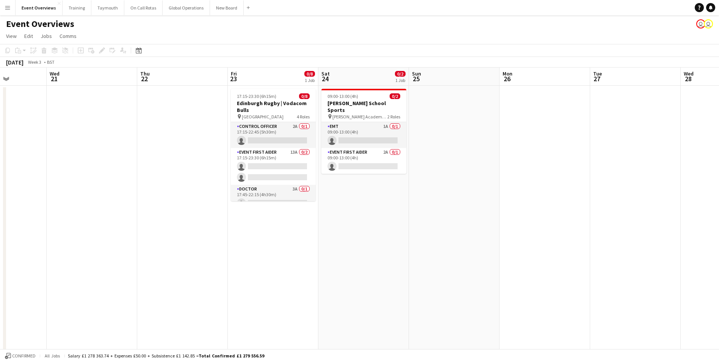
drag, startPoint x: 518, startPoint y: 241, endPoint x: 198, endPoint y: 280, distance: 322.0
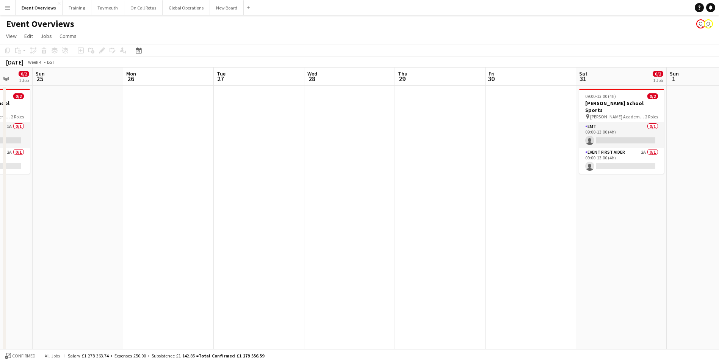
drag, startPoint x: 361, startPoint y: 267, endPoint x: 72, endPoint y: 269, distance: 288.9
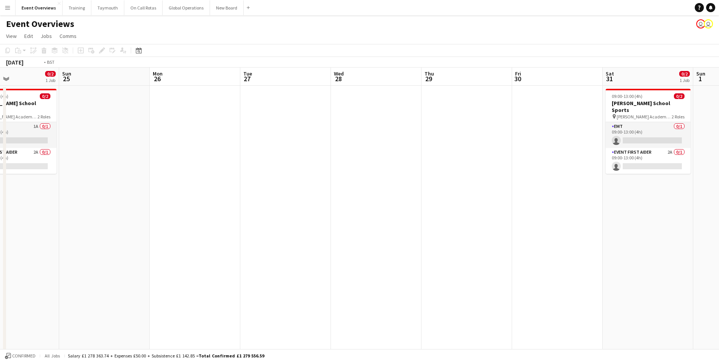
scroll to position [0, 290]
drag, startPoint x: 352, startPoint y: 252, endPoint x: 41, endPoint y: 257, distance: 311.6
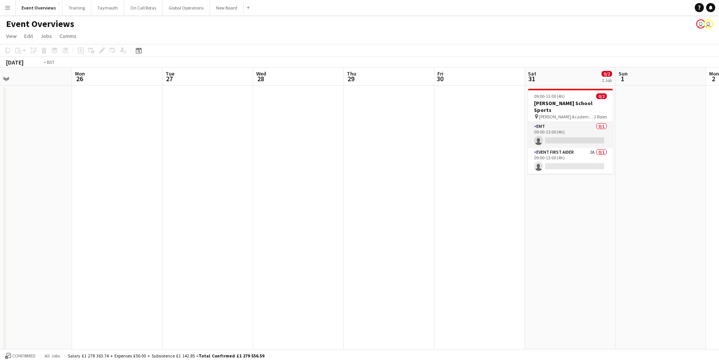
drag, startPoint x: 415, startPoint y: 223, endPoint x: -98, endPoint y: 243, distance: 513.7
click at [0, 243] on html "Menu Boards Boards Boards All jobs Status Workforce Workforce My Workforce Recr…" at bounding box center [359, 355] width 719 height 710
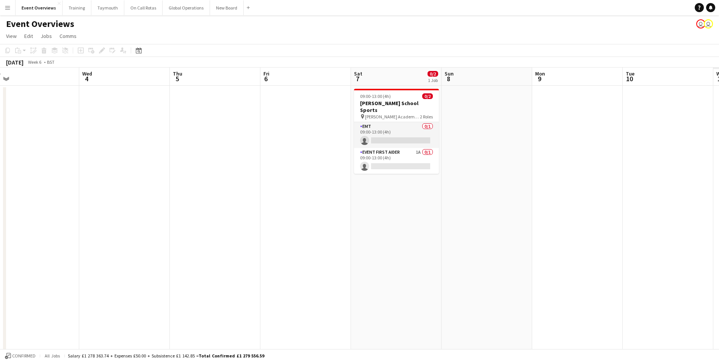
drag, startPoint x: 396, startPoint y: 232, endPoint x: -35, endPoint y: 235, distance: 431.0
click at [0, 235] on html "Menu Boards Boards Boards All jobs Status Workforce Workforce My Workforce Recr…" at bounding box center [359, 355] width 719 height 710
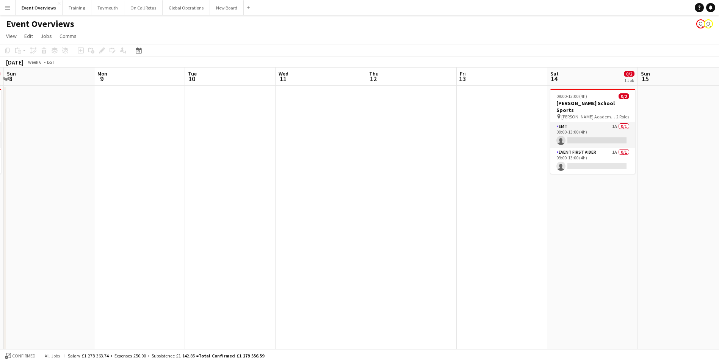
drag, startPoint x: 345, startPoint y: 227, endPoint x: 40, endPoint y: 229, distance: 304.8
click at [0, 232] on html "Menu Boards Boards Boards All jobs Status Workforce Workforce My Workforce Recr…" at bounding box center [359, 355] width 719 height 710
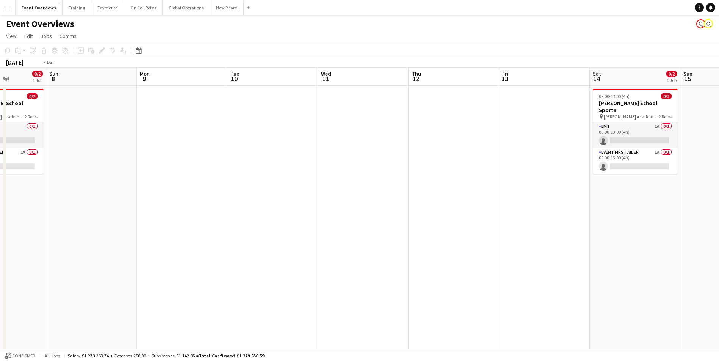
scroll to position [0, 210]
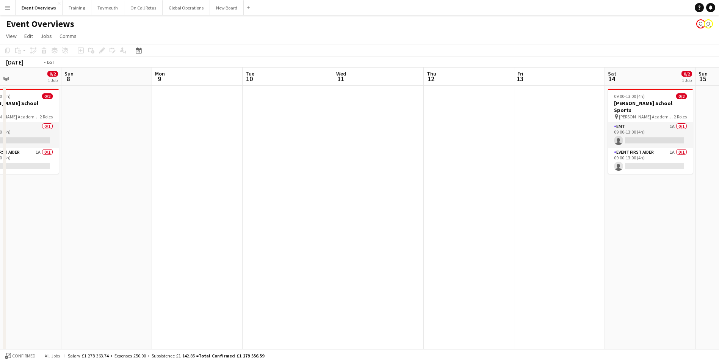
drag, startPoint x: 321, startPoint y: 215, endPoint x: 96, endPoint y: 222, distance: 225.3
click at [0, 221] on html "Menu Boards Boards Boards All jobs Status Workforce Workforce My Workforce Recr…" at bounding box center [359, 355] width 719 height 710
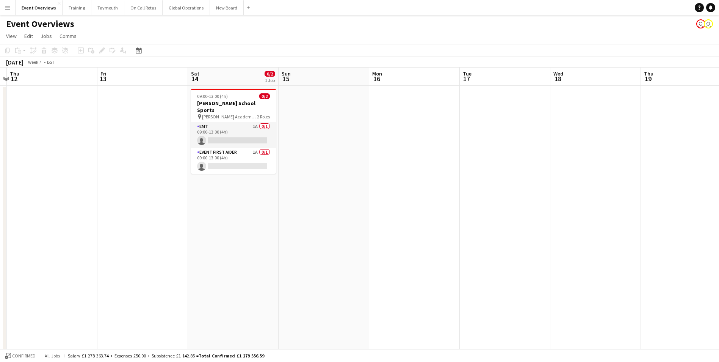
drag, startPoint x: 340, startPoint y: 215, endPoint x: 110, endPoint y: 220, distance: 230.9
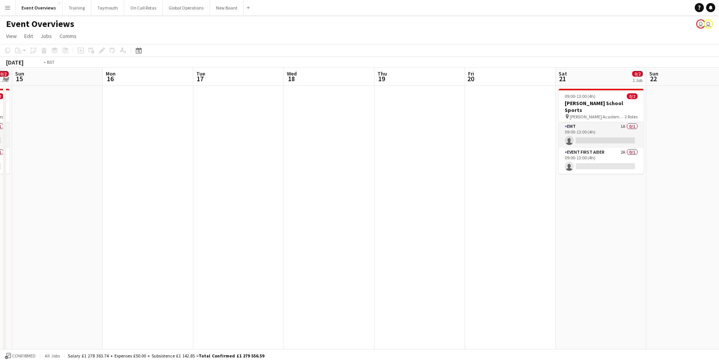
drag, startPoint x: 398, startPoint y: 184, endPoint x: 111, endPoint y: 204, distance: 288.5
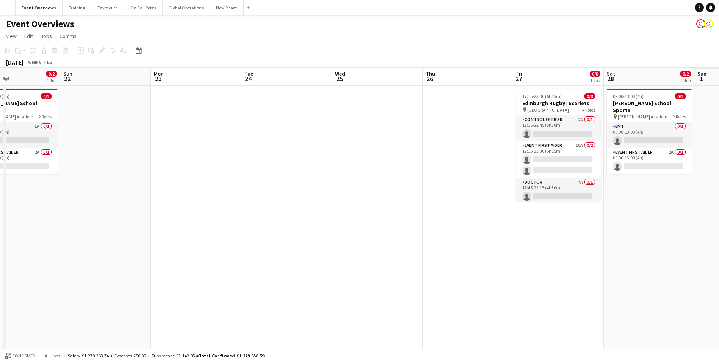
drag, startPoint x: 439, startPoint y: 196, endPoint x: 150, endPoint y: 223, distance: 290.9
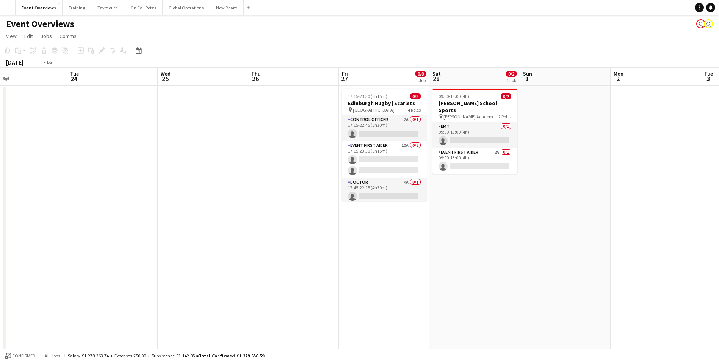
drag, startPoint x: 571, startPoint y: 252, endPoint x: 306, endPoint y: 286, distance: 267.2
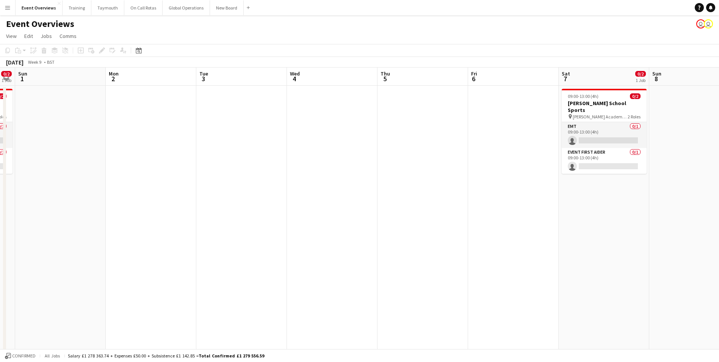
drag, startPoint x: 543, startPoint y: 240, endPoint x: 289, endPoint y: 253, distance: 254.7
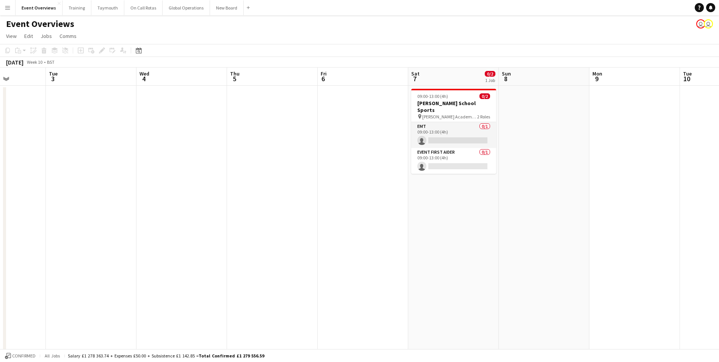
drag, startPoint x: 388, startPoint y: 247, endPoint x: 220, endPoint y: 252, distance: 167.6
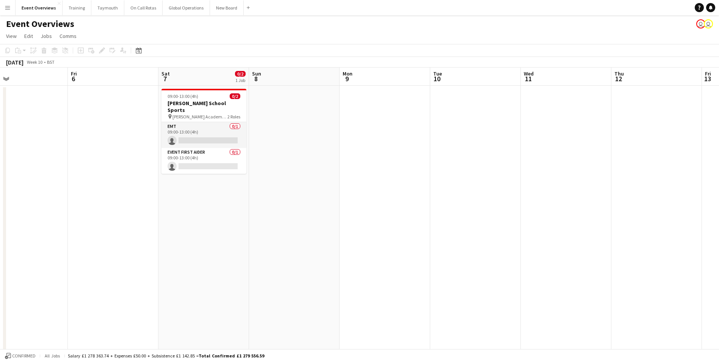
drag, startPoint x: 529, startPoint y: 242, endPoint x: 137, endPoint y: 255, distance: 392.6
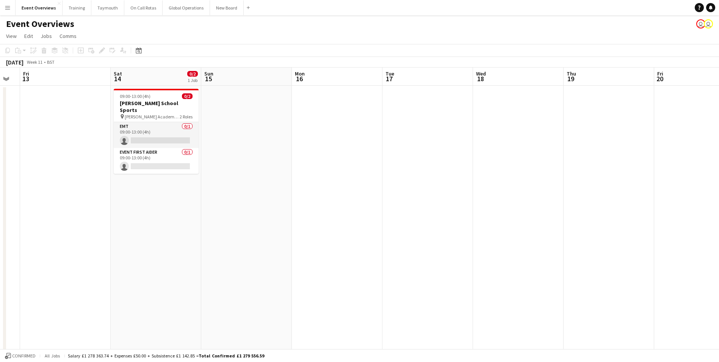
drag, startPoint x: 529, startPoint y: 232, endPoint x: 368, endPoint y: 256, distance: 162.5
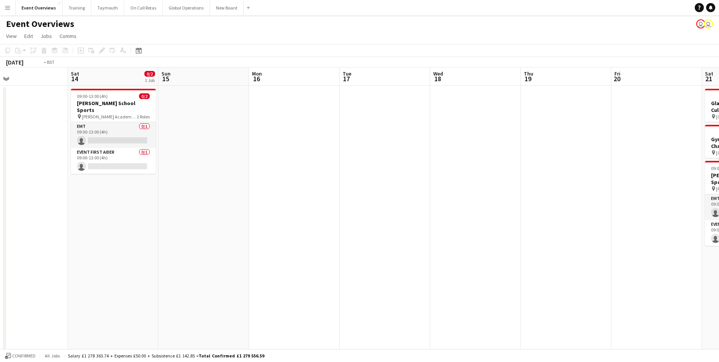
drag, startPoint x: 470, startPoint y: 254, endPoint x: 159, endPoint y: 271, distance: 312.1
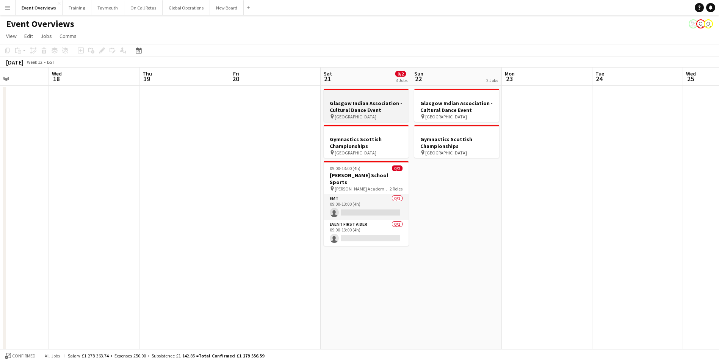
click at [361, 102] on h3 "Glasgow Indian Association - Cultural Dance Event" at bounding box center [366, 107] width 85 height 14
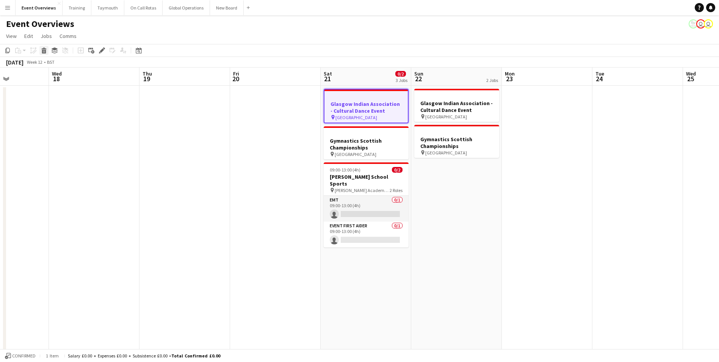
click at [44, 50] on icon at bounding box center [44, 52] width 4 height 4
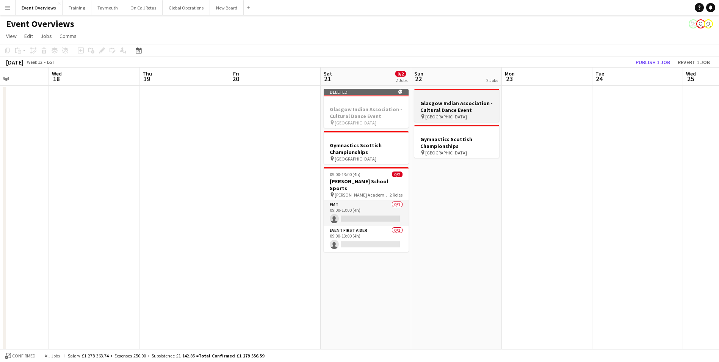
click at [464, 99] on app-job-card "Glasgow Indian Association - Cultural Dance Event pin [GEOGRAPHIC_DATA]" at bounding box center [456, 105] width 85 height 33
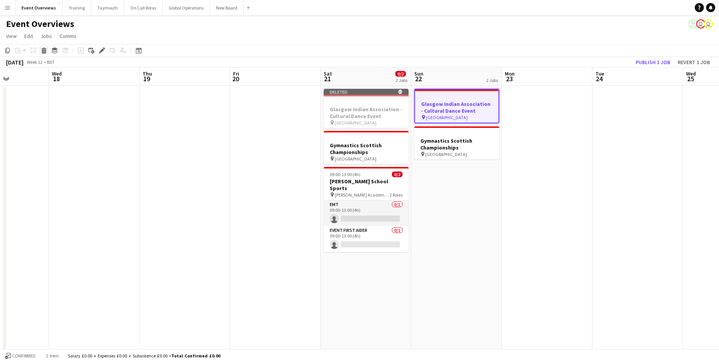
click at [44, 51] on icon at bounding box center [44, 52] width 4 height 4
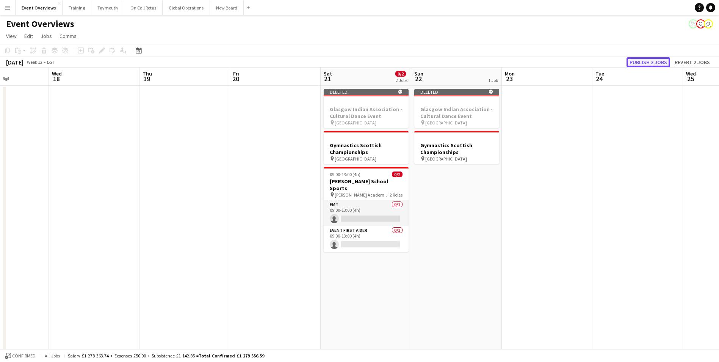
click at [646, 61] on button "Publish 2 jobs" at bounding box center [649, 62] width 44 height 10
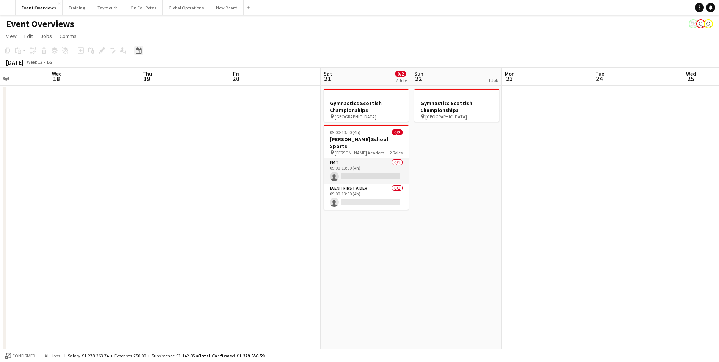
click at [138, 51] on icon "Date picker" at bounding box center [139, 50] width 6 height 6
click at [191, 167] on button "[DATE]" at bounding box center [193, 169] width 22 height 12
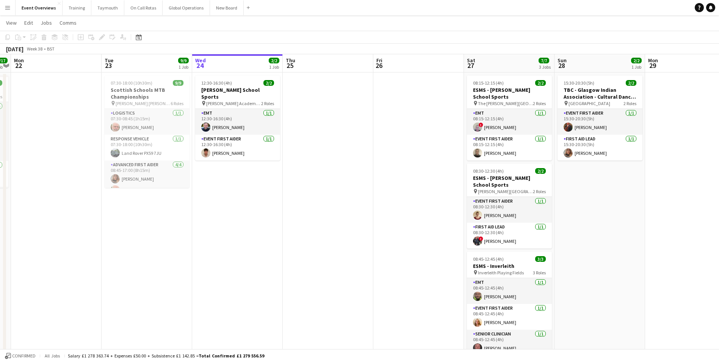
scroll to position [0, 0]
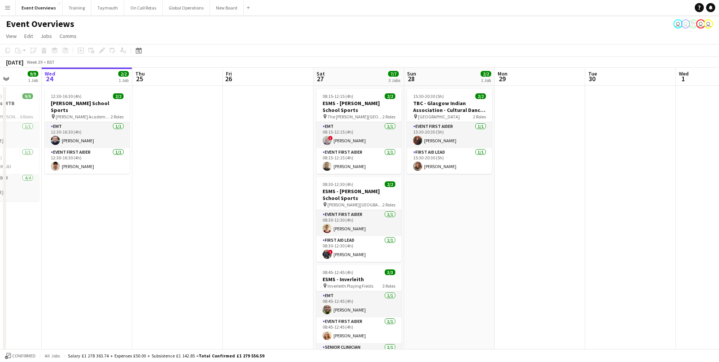
drag, startPoint x: 330, startPoint y: 225, endPoint x: 150, endPoint y: 232, distance: 180.6
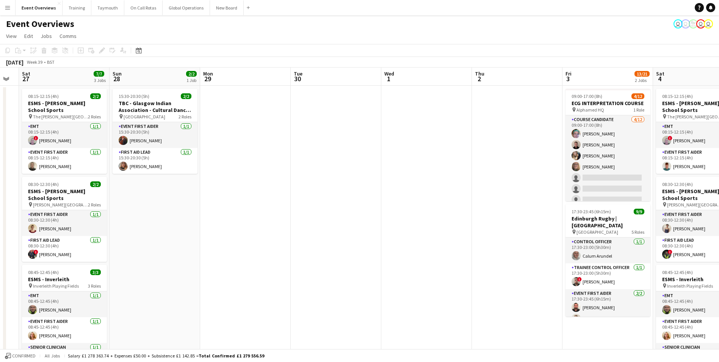
scroll to position [0, 253]
drag, startPoint x: 593, startPoint y: 218, endPoint x: 328, endPoint y: 224, distance: 265.1
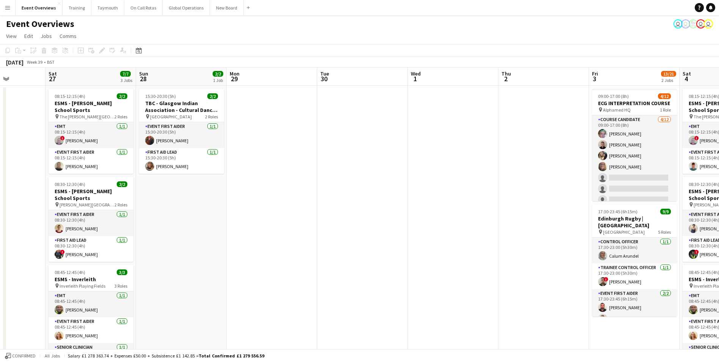
drag, startPoint x: 492, startPoint y: 232, endPoint x: 426, endPoint y: 236, distance: 65.7
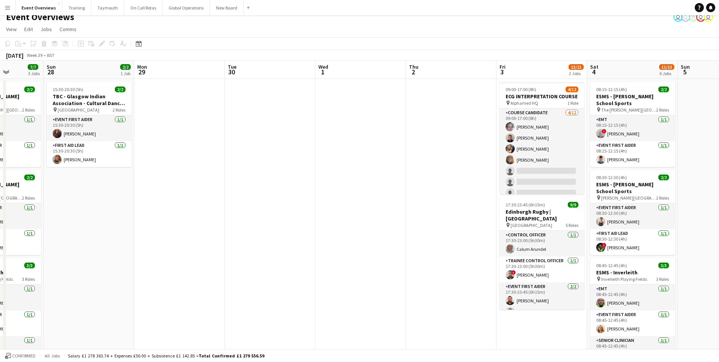
scroll to position [0, 0]
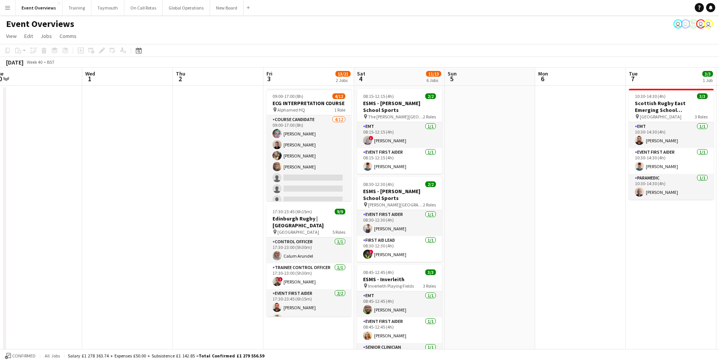
drag, startPoint x: 449, startPoint y: 233, endPoint x: 213, endPoint y: 237, distance: 235.5
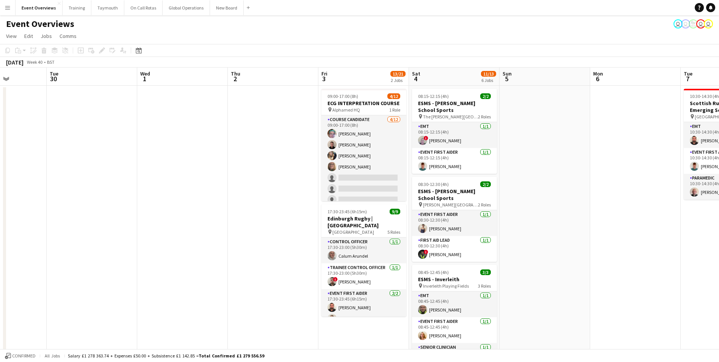
drag, startPoint x: 521, startPoint y: 237, endPoint x: 394, endPoint y: 241, distance: 127.1
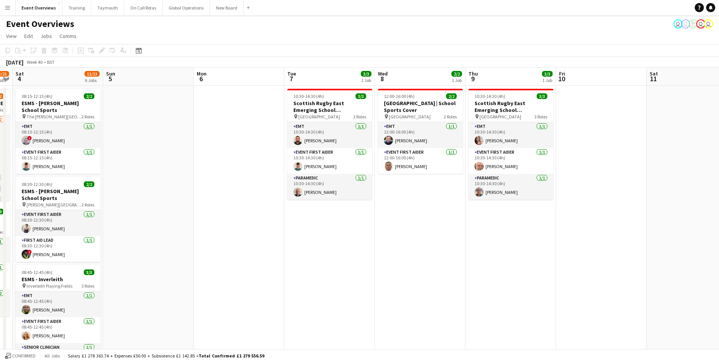
drag, startPoint x: 609, startPoint y: 263, endPoint x: 423, endPoint y: 267, distance: 186.2
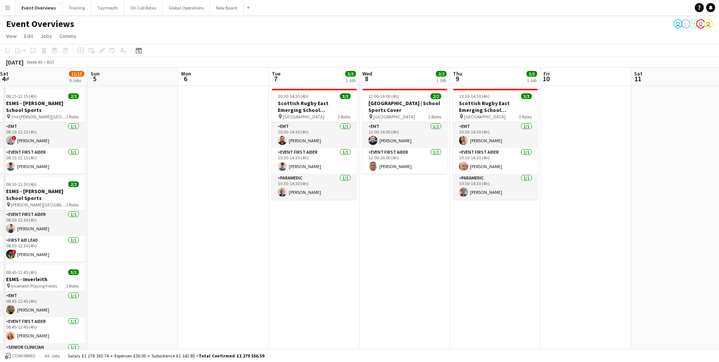
drag, startPoint x: 523, startPoint y: 266, endPoint x: 409, endPoint y: 268, distance: 114.1
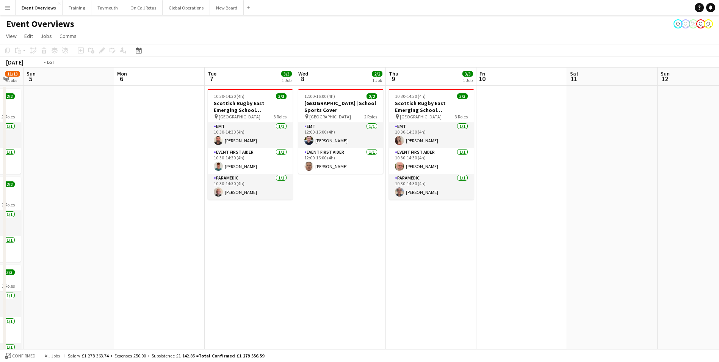
drag, startPoint x: 528, startPoint y: 263, endPoint x: 421, endPoint y: 263, distance: 107.3
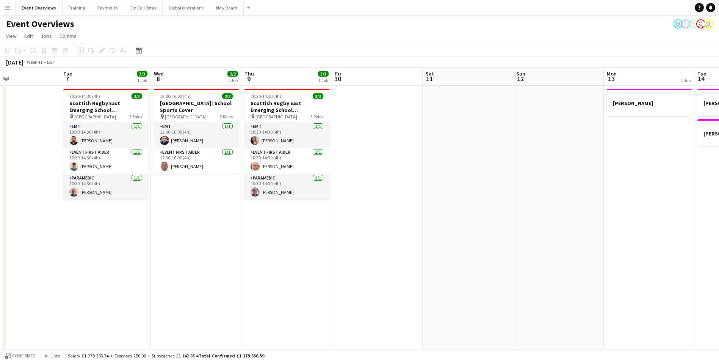
drag, startPoint x: 552, startPoint y: 255, endPoint x: 397, endPoint y: 260, distance: 155.1
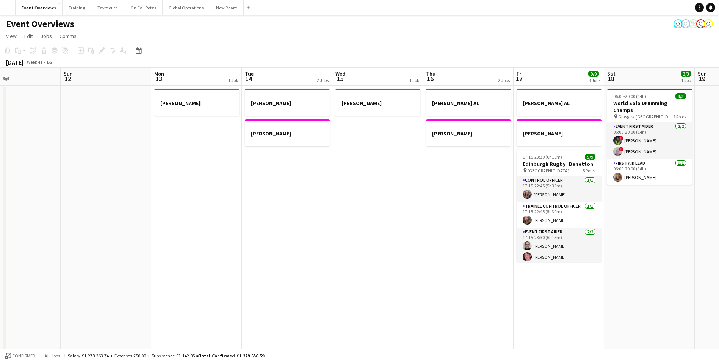
scroll to position [0, 303]
drag, startPoint x: 555, startPoint y: 248, endPoint x: 260, endPoint y: 273, distance: 295.6
